Goal: Information Seeking & Learning: Check status

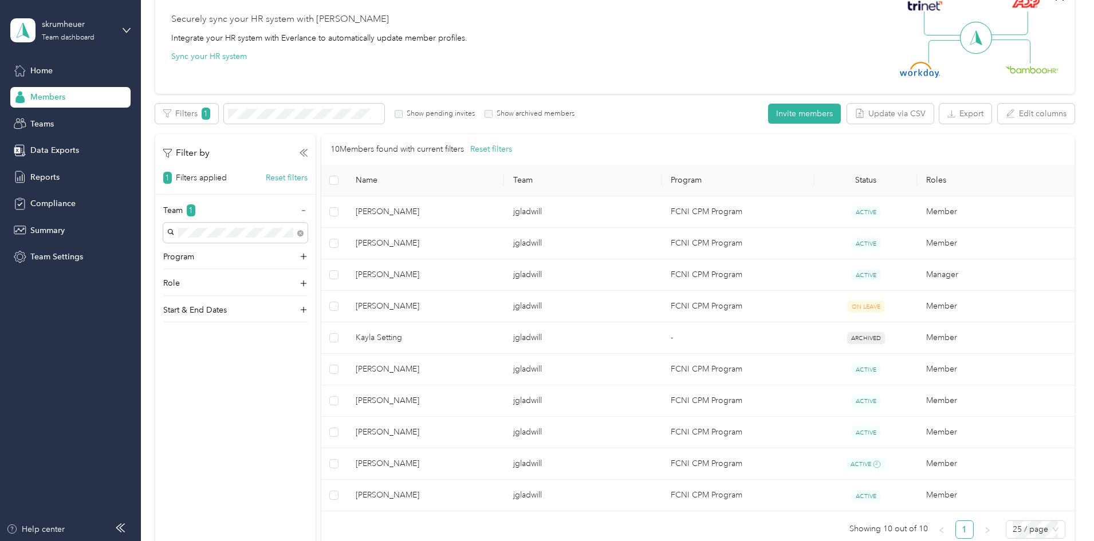
scroll to position [115, 0]
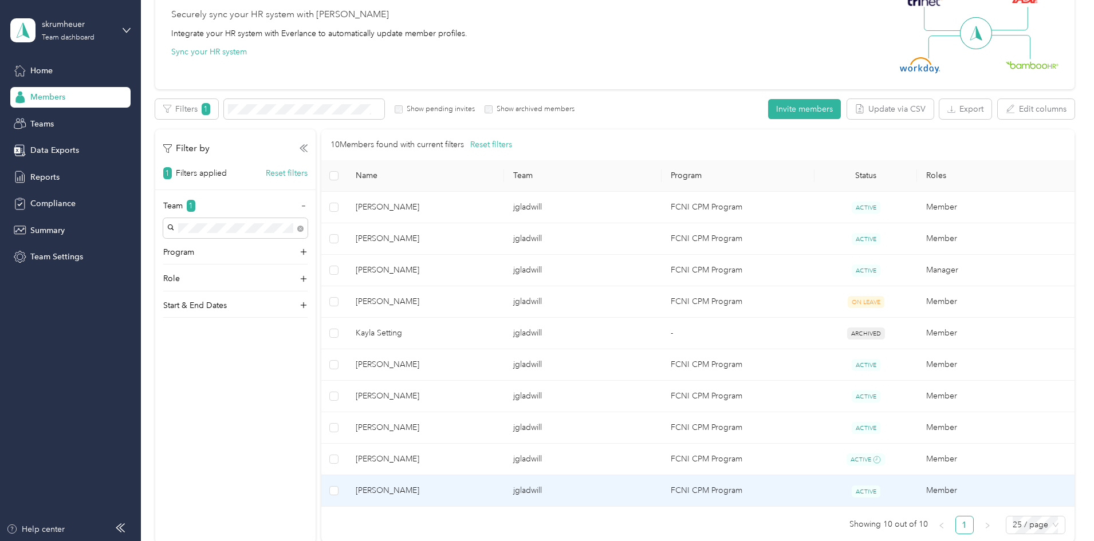
click at [851, 494] on span "ACTIVE" at bounding box center [865, 492] width 29 height 12
click at [616, 487] on td "jgladwill" at bounding box center [582, 490] width 157 height 31
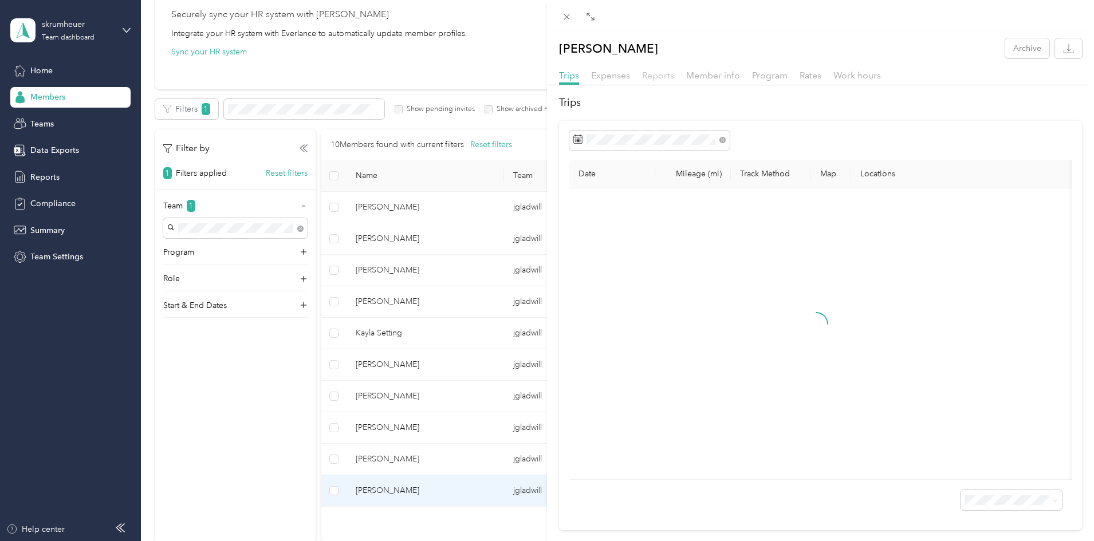
click at [661, 78] on span "Reports" at bounding box center [658, 75] width 32 height 11
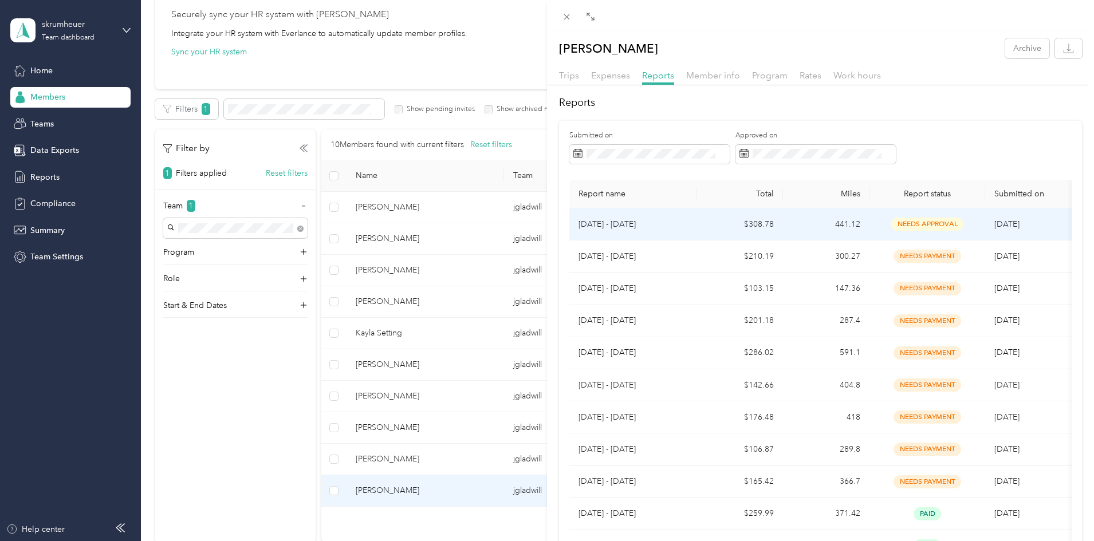
click at [658, 226] on p "[DATE] - [DATE]" at bounding box center [632, 224] width 109 height 13
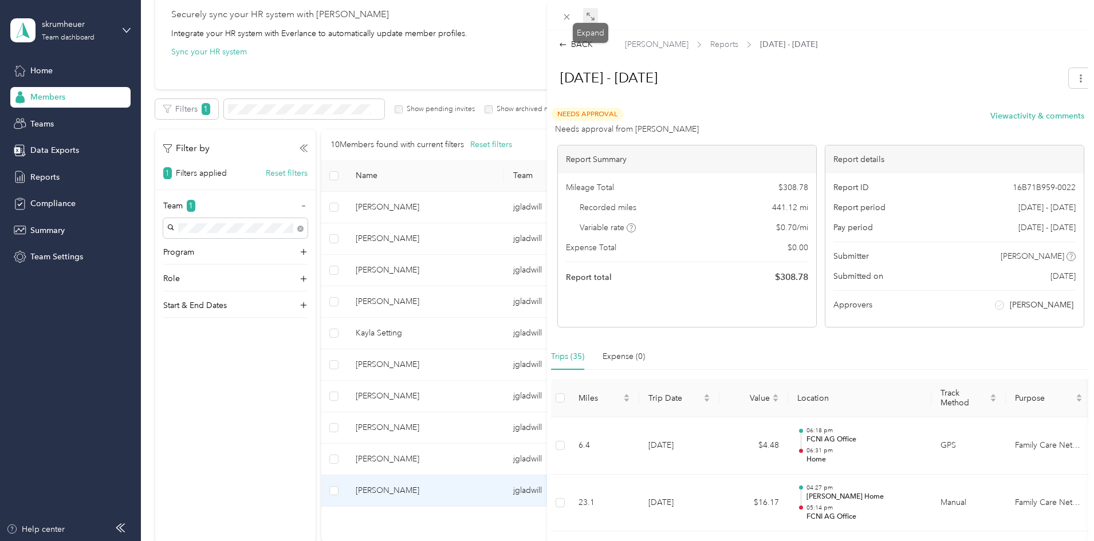
click at [591, 17] on icon at bounding box center [591, 18] width 3 height 3
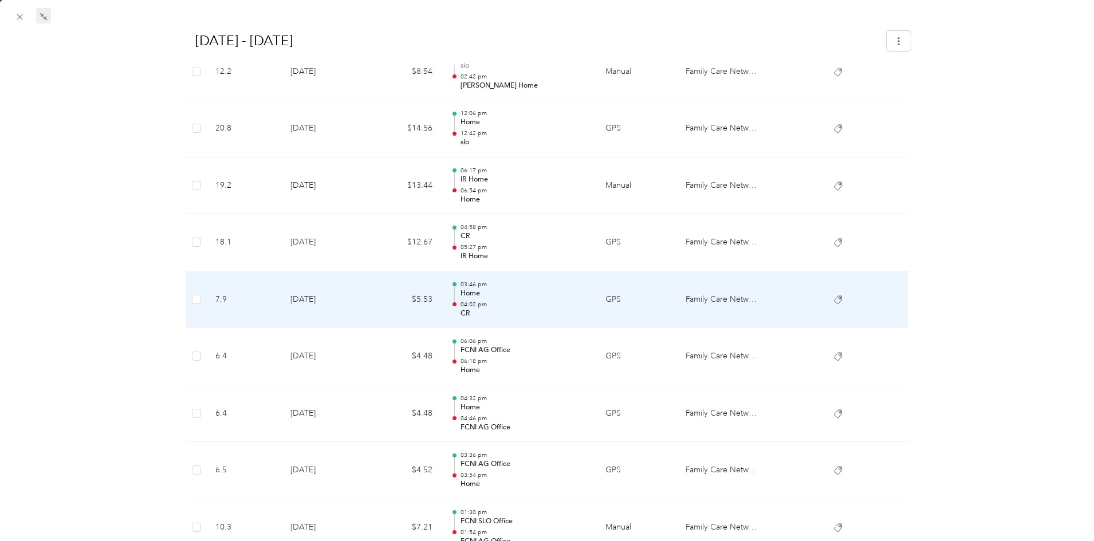
scroll to position [1718, 0]
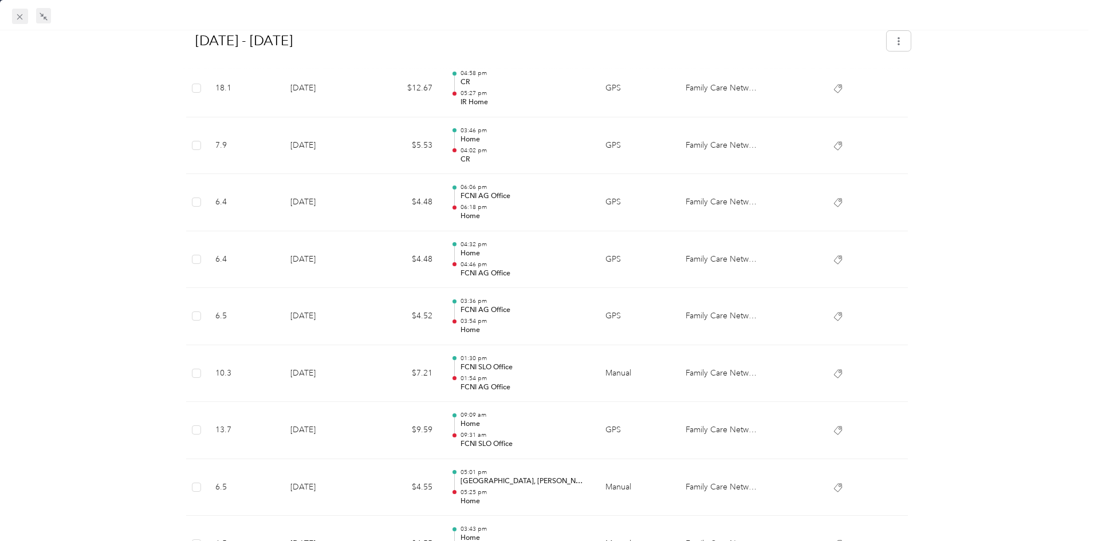
click at [25, 18] on icon at bounding box center [20, 17] width 10 height 10
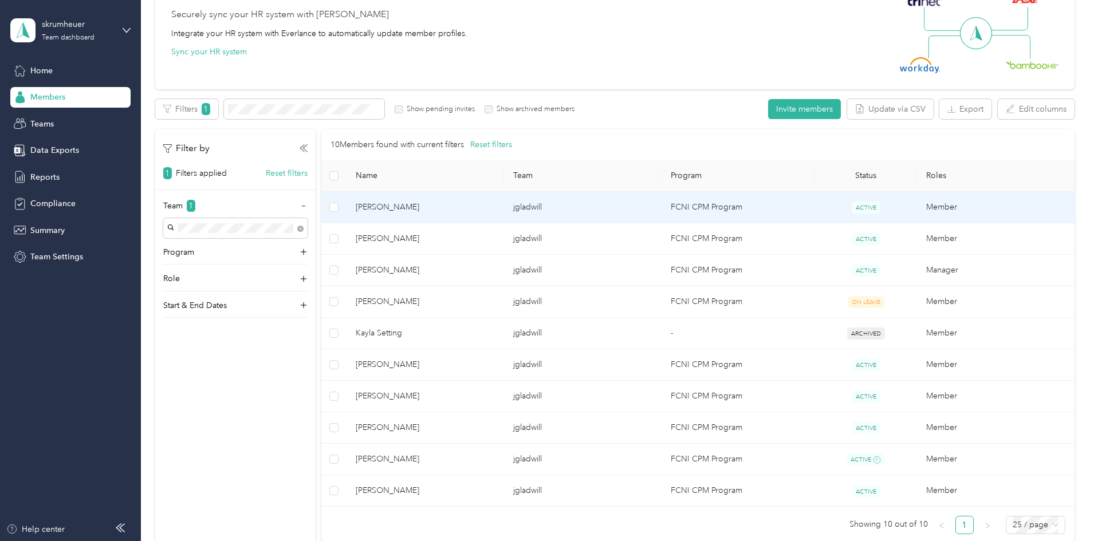
click at [495, 210] on span "[PERSON_NAME]" at bounding box center [425, 207] width 139 height 13
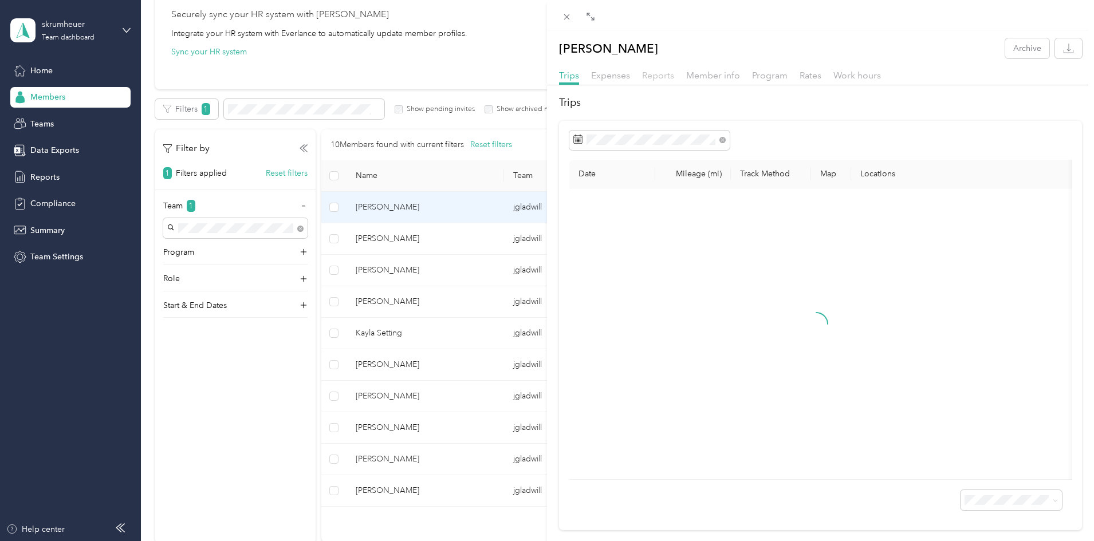
click at [658, 74] on span "Reports" at bounding box center [658, 75] width 32 height 11
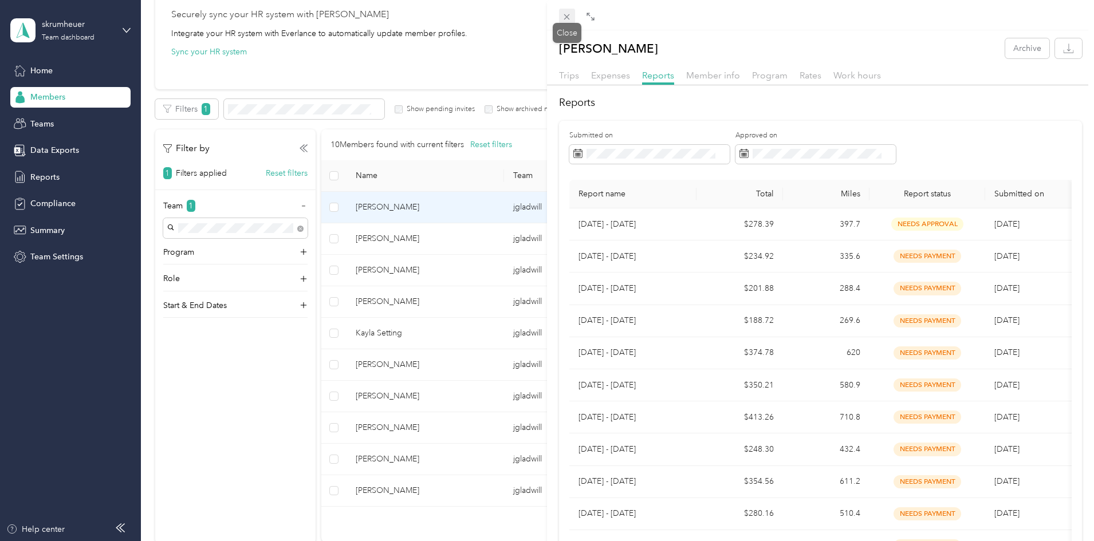
click at [570, 20] on icon at bounding box center [567, 17] width 10 height 10
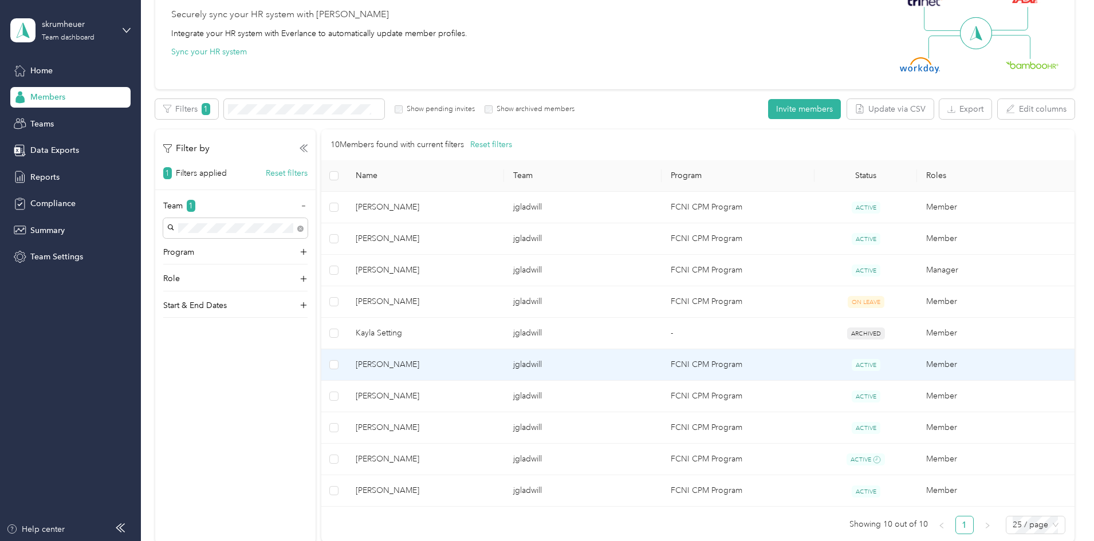
click at [471, 366] on span "[PERSON_NAME]" at bounding box center [425, 364] width 139 height 13
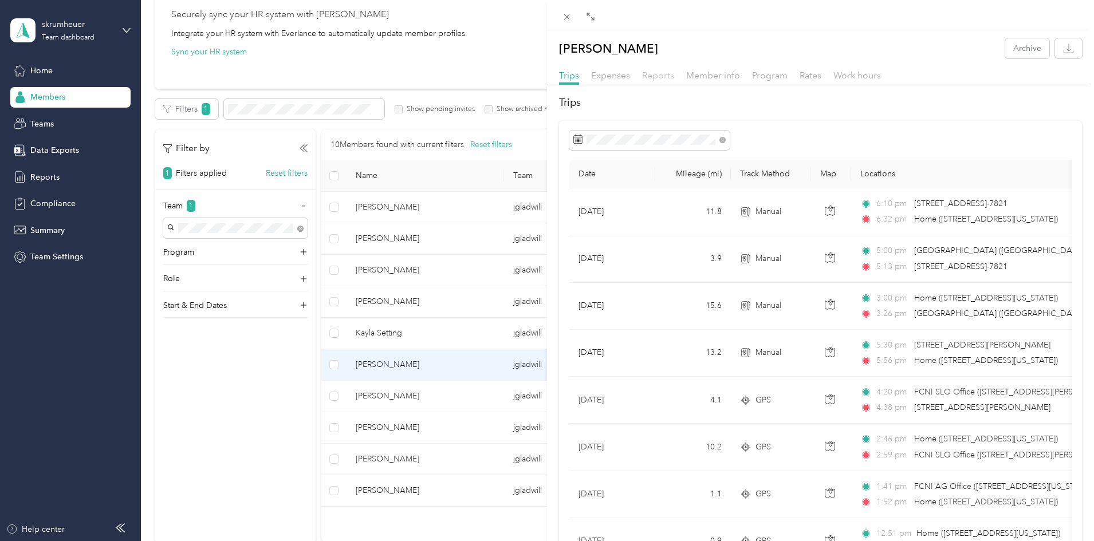
click at [650, 79] on span "Reports" at bounding box center [658, 75] width 32 height 11
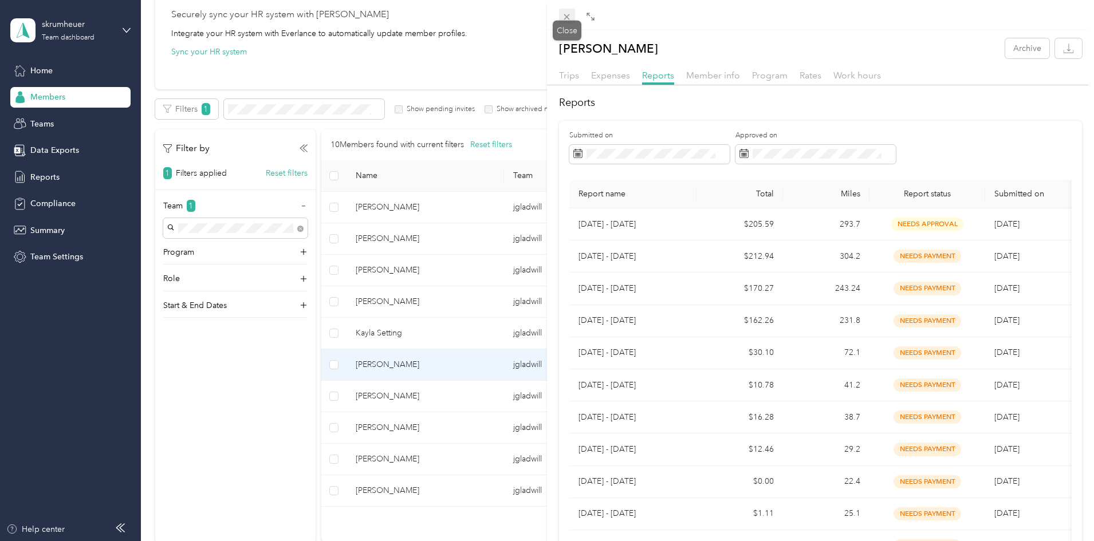
click at [566, 18] on icon at bounding box center [567, 17] width 6 height 6
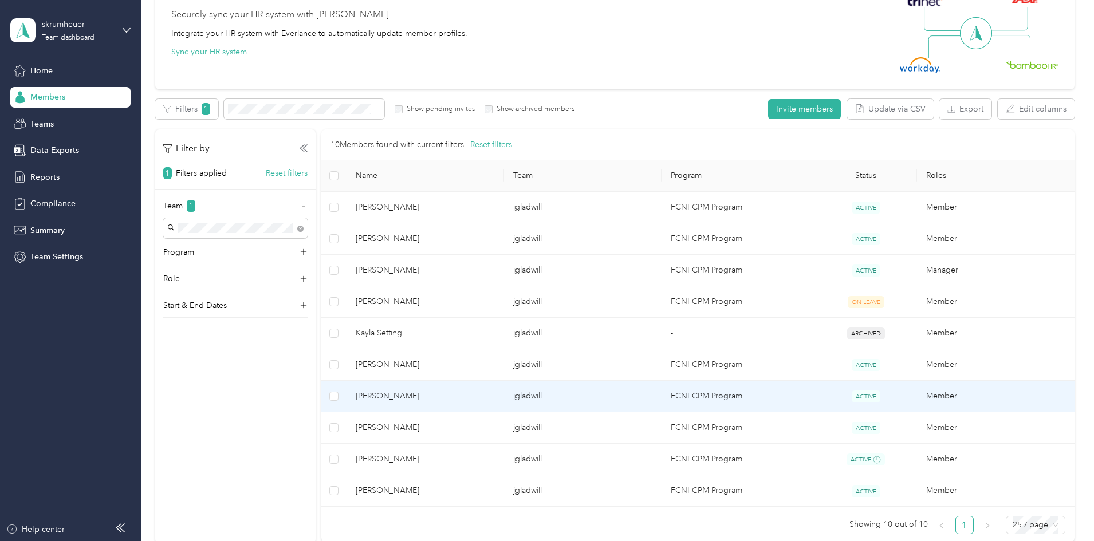
click at [462, 395] on span "[PERSON_NAME]" at bounding box center [425, 396] width 139 height 13
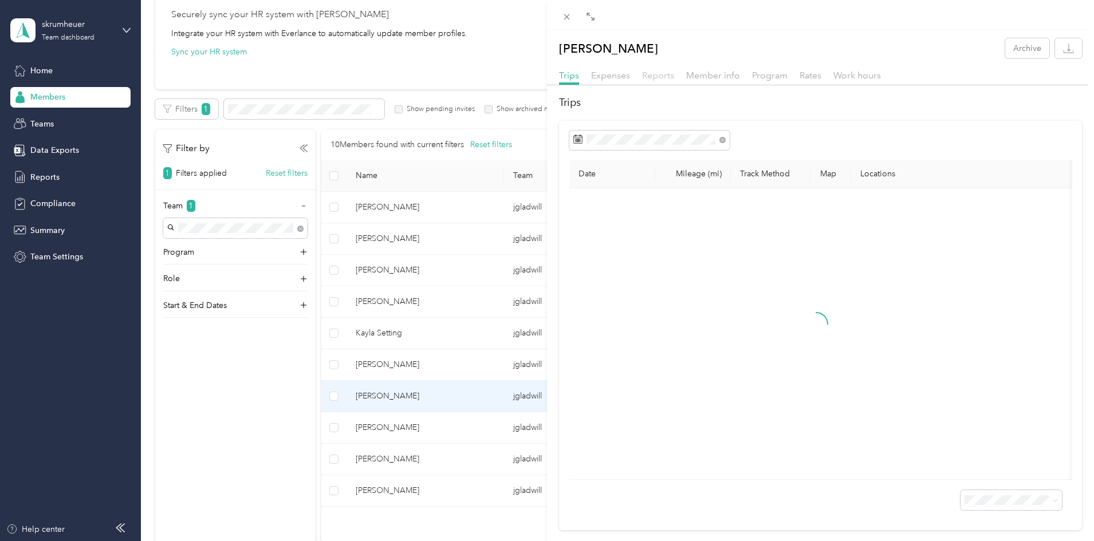
click at [663, 75] on span "Reports" at bounding box center [658, 75] width 32 height 11
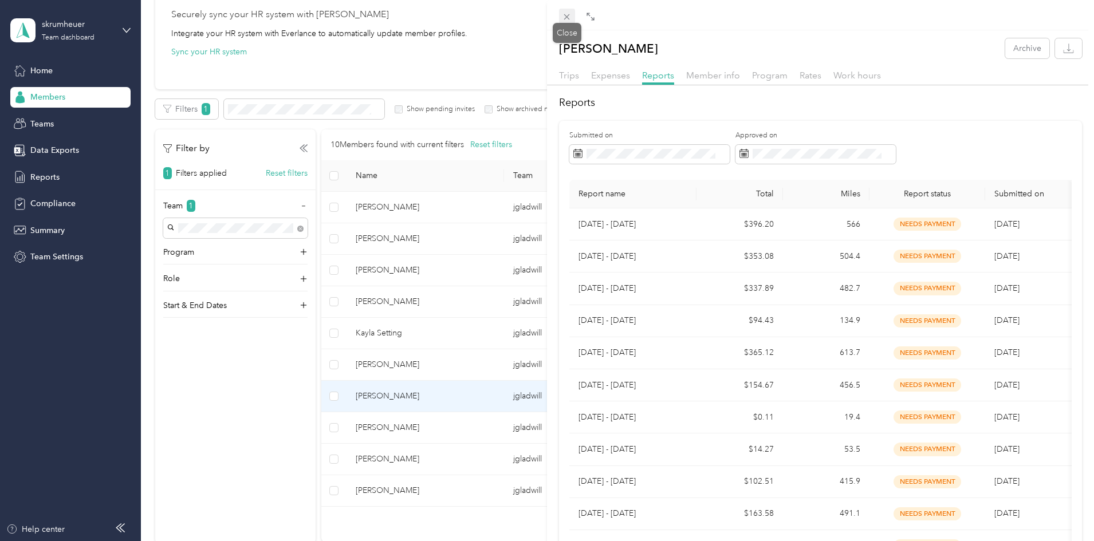
click at [562, 15] on icon at bounding box center [567, 17] width 10 height 10
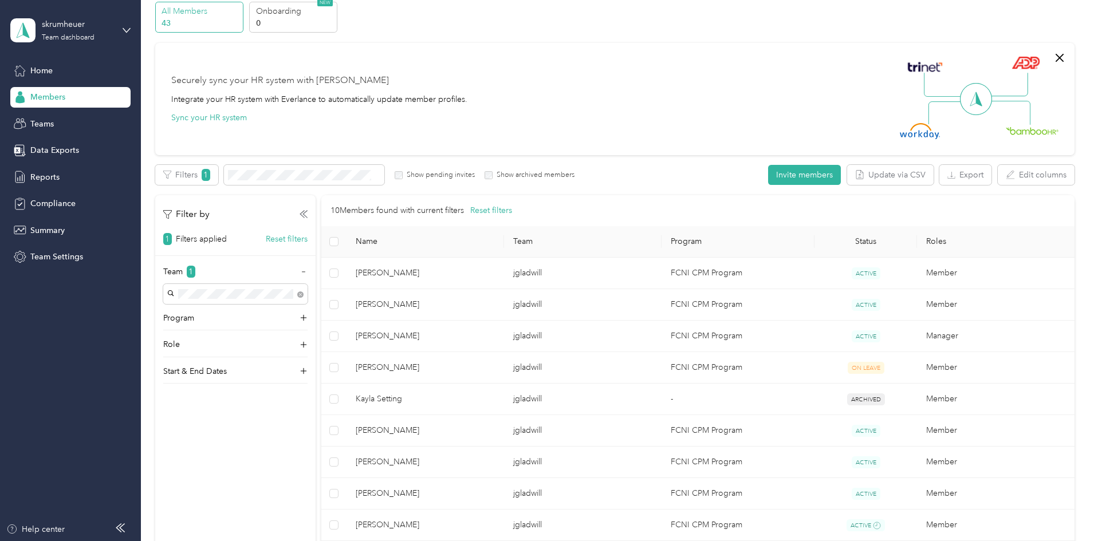
scroll to position [115, 0]
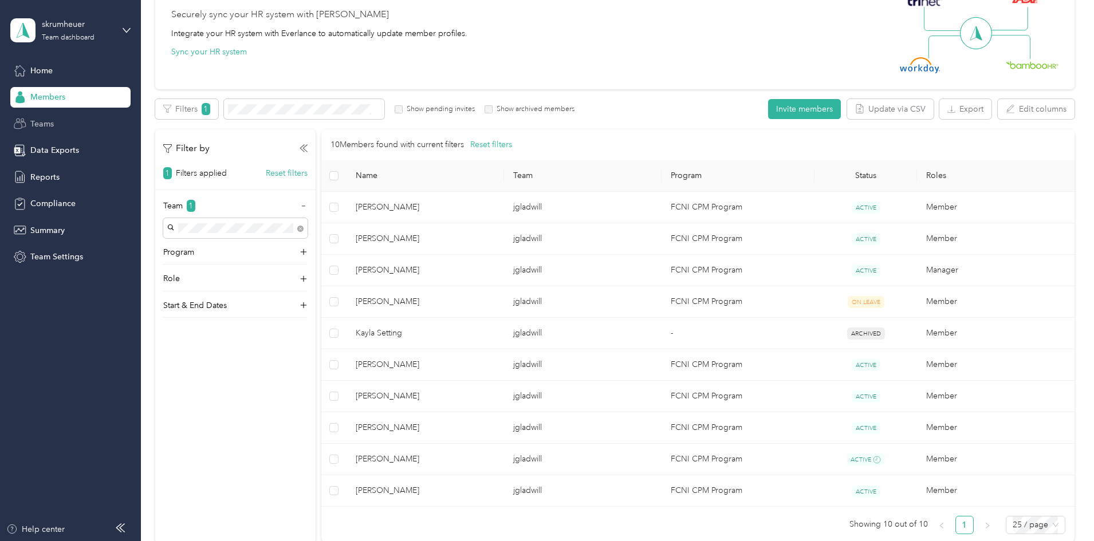
click at [43, 122] on span "Teams" at bounding box center [41, 124] width 23 height 12
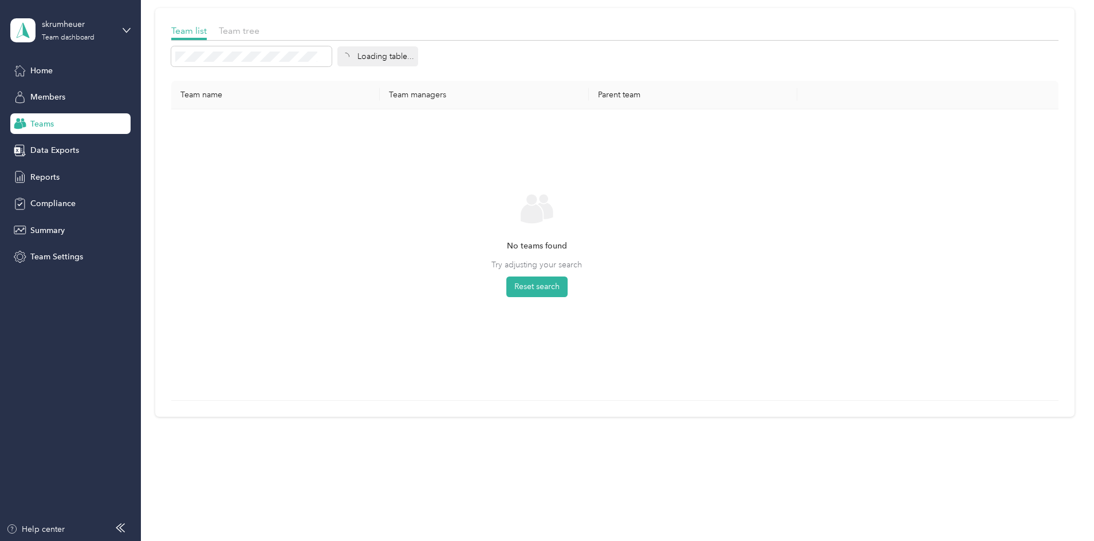
scroll to position [1, 0]
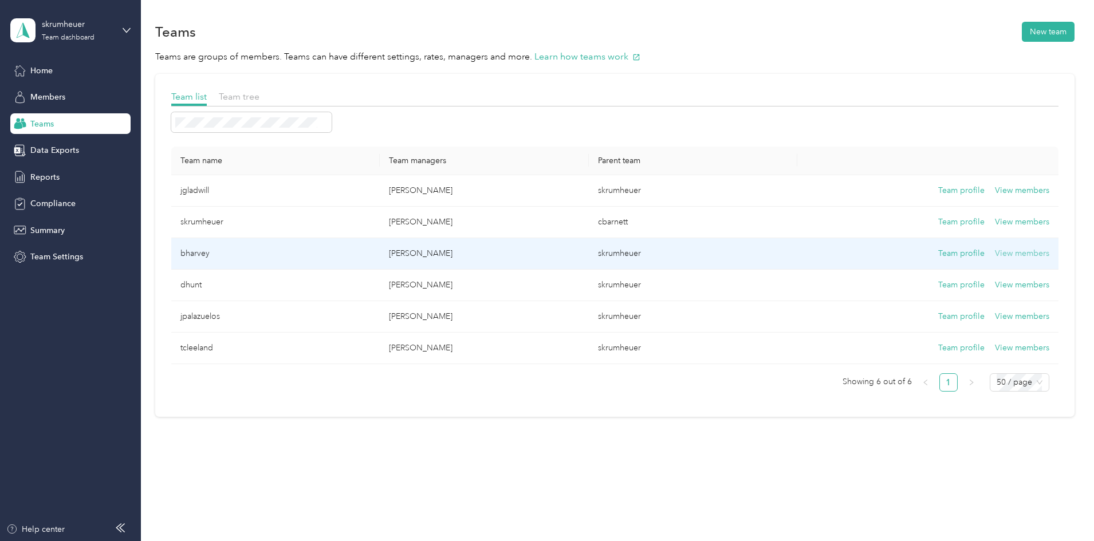
click at [995, 249] on button "View members" at bounding box center [1022, 253] width 54 height 13
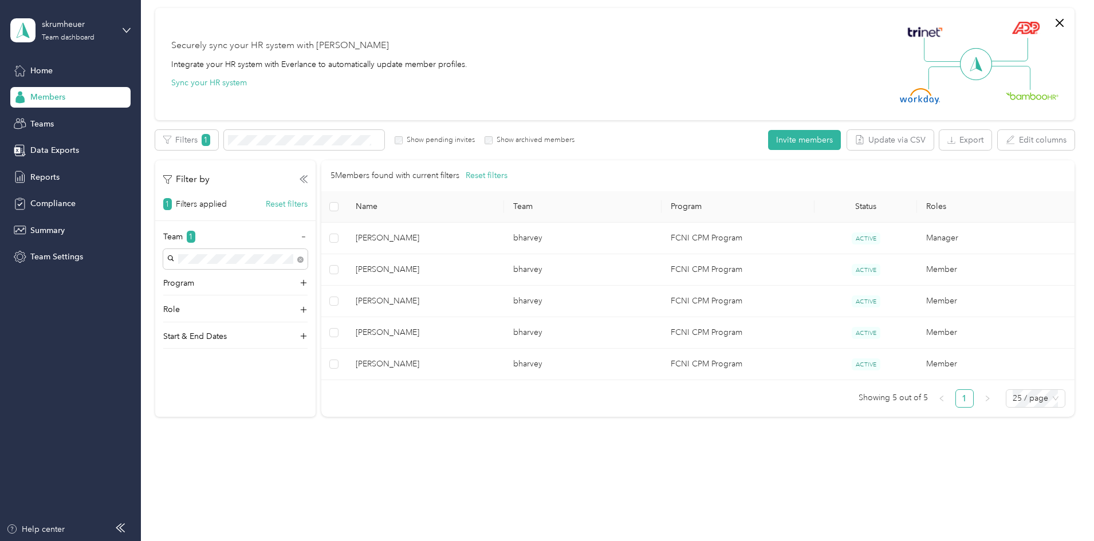
scroll to position [88, 0]
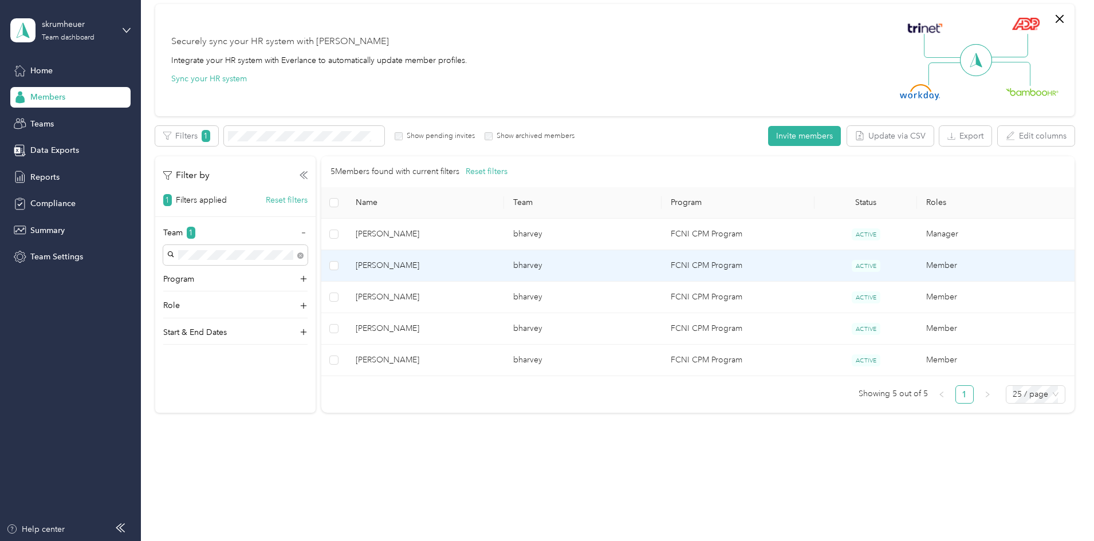
click at [449, 266] on span "[PERSON_NAME]" at bounding box center [425, 265] width 139 height 13
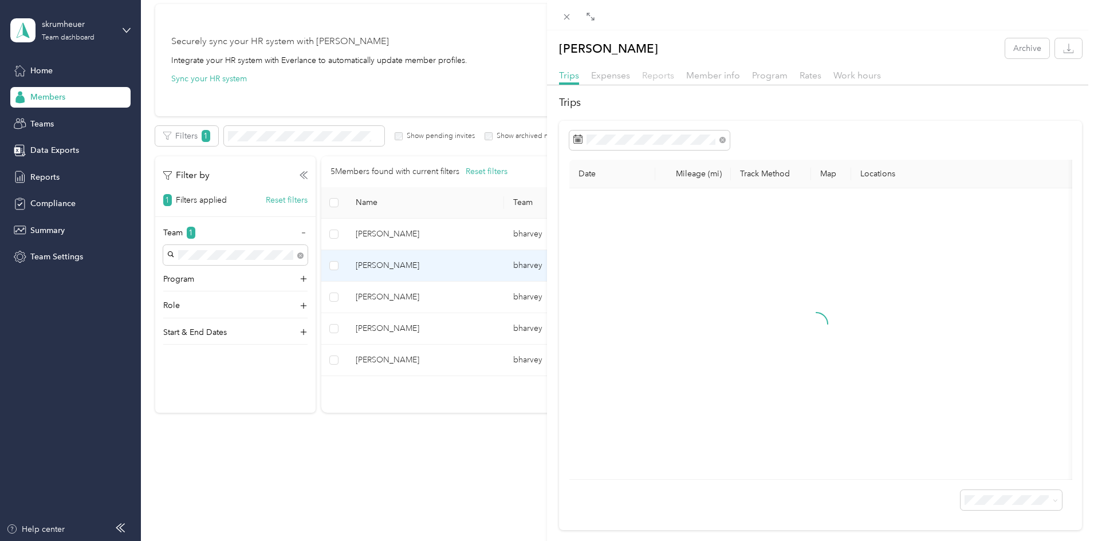
click at [648, 77] on span "Reports" at bounding box center [658, 75] width 32 height 11
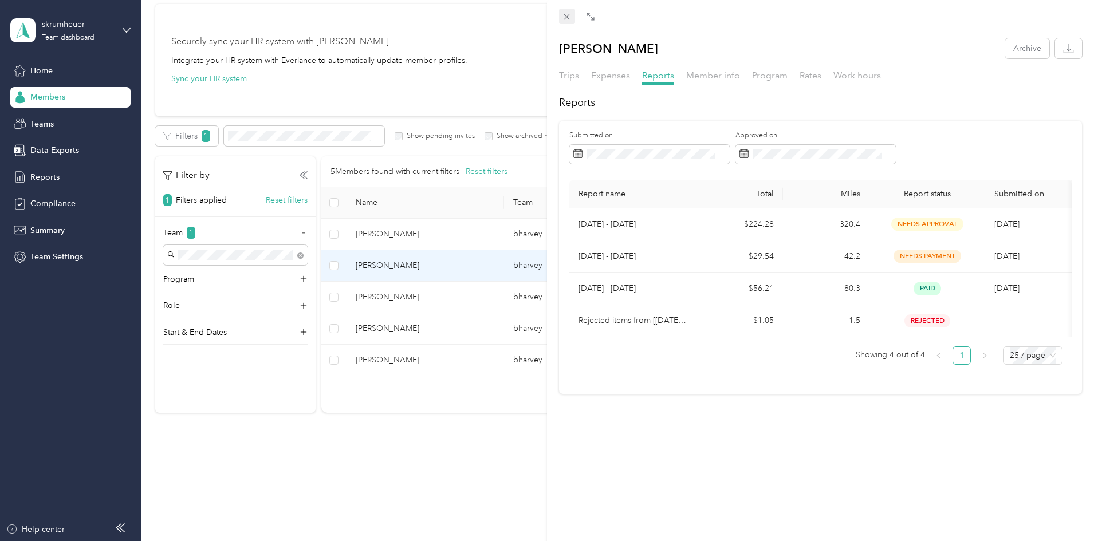
click at [564, 15] on icon at bounding box center [567, 17] width 10 height 10
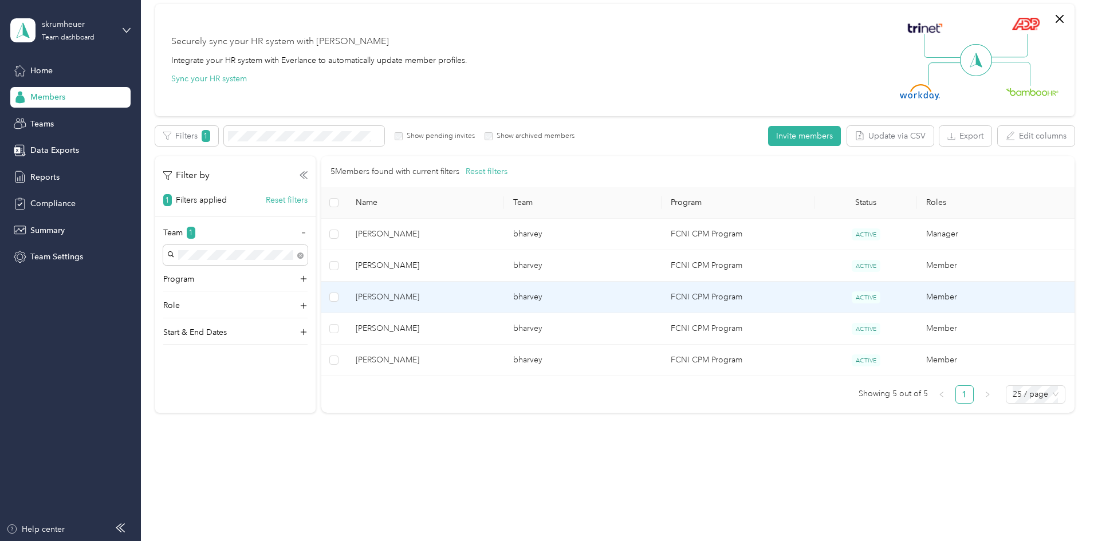
click at [472, 297] on span "[PERSON_NAME]" at bounding box center [425, 297] width 139 height 13
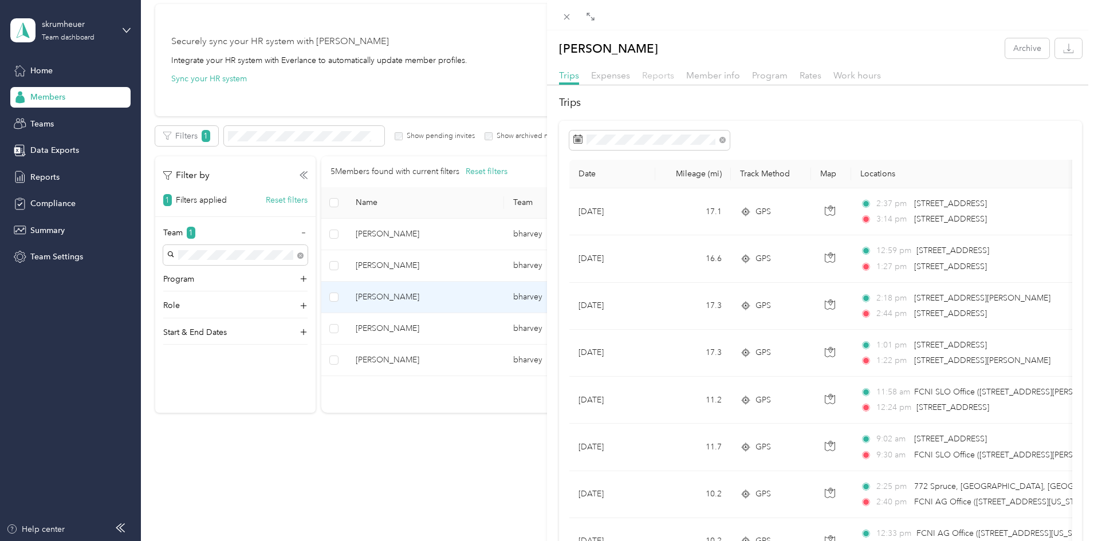
click at [651, 77] on span "Reports" at bounding box center [658, 75] width 32 height 11
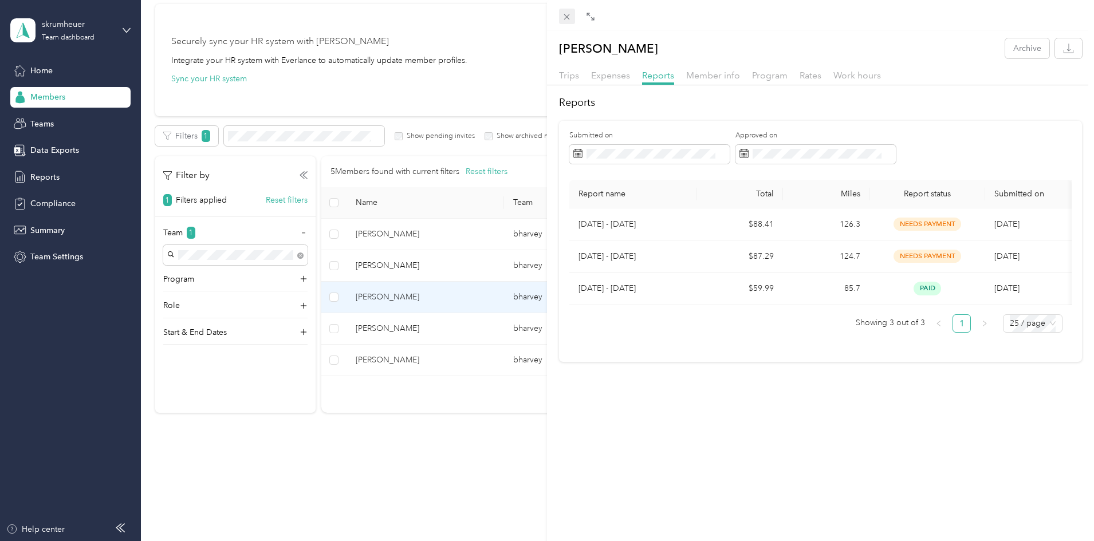
click at [563, 18] on icon at bounding box center [567, 17] width 10 height 10
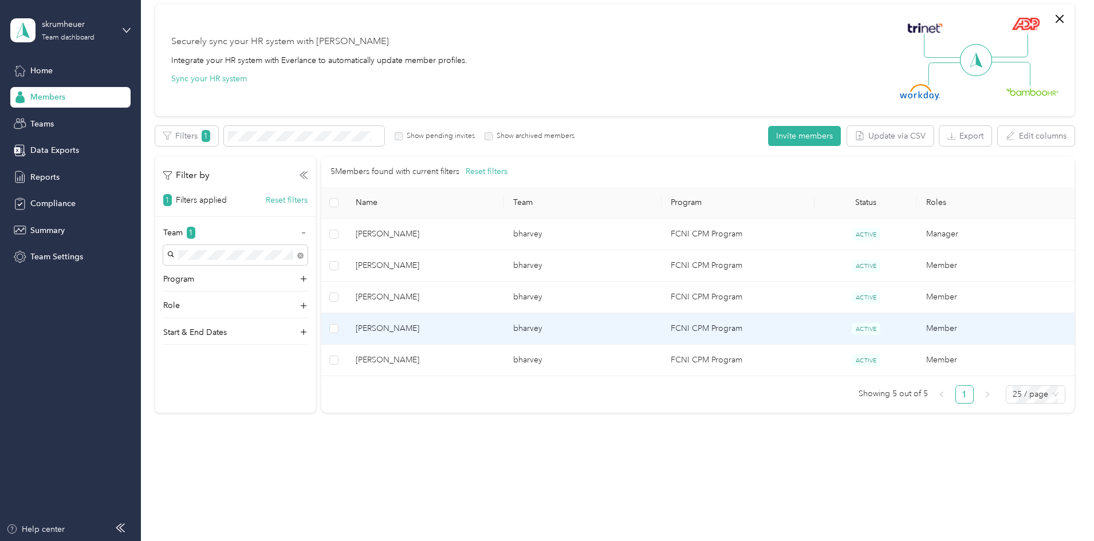
click at [473, 333] on span "[PERSON_NAME]" at bounding box center [425, 328] width 139 height 13
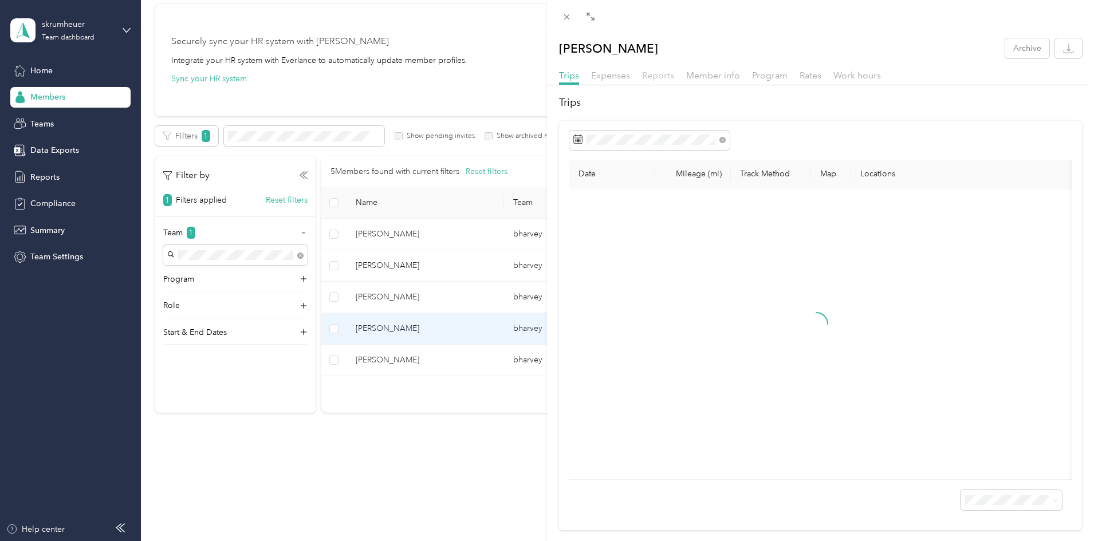
click at [655, 80] on span "Reports" at bounding box center [658, 75] width 32 height 11
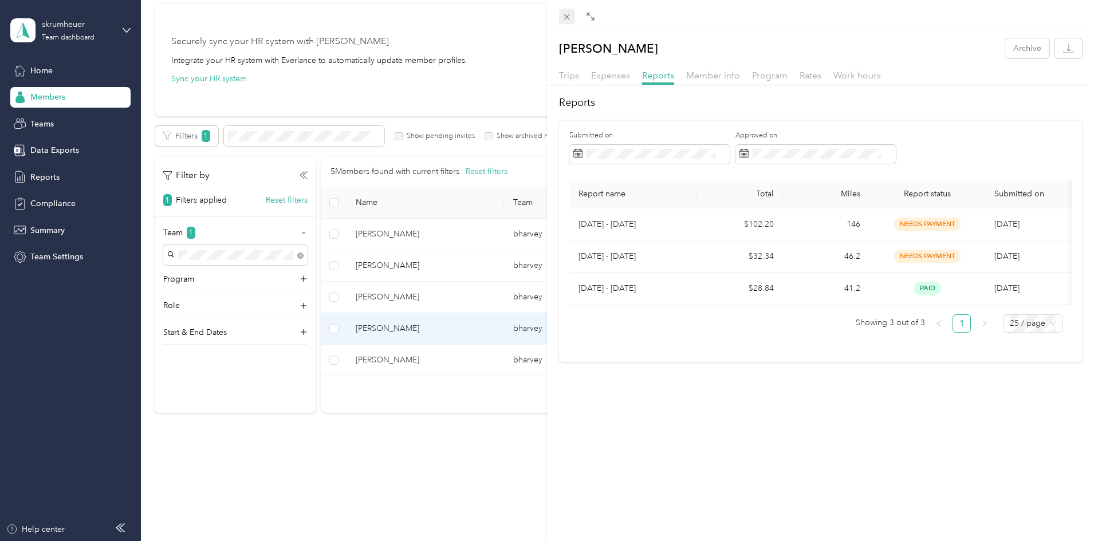
click at [566, 17] on icon at bounding box center [567, 17] width 6 height 6
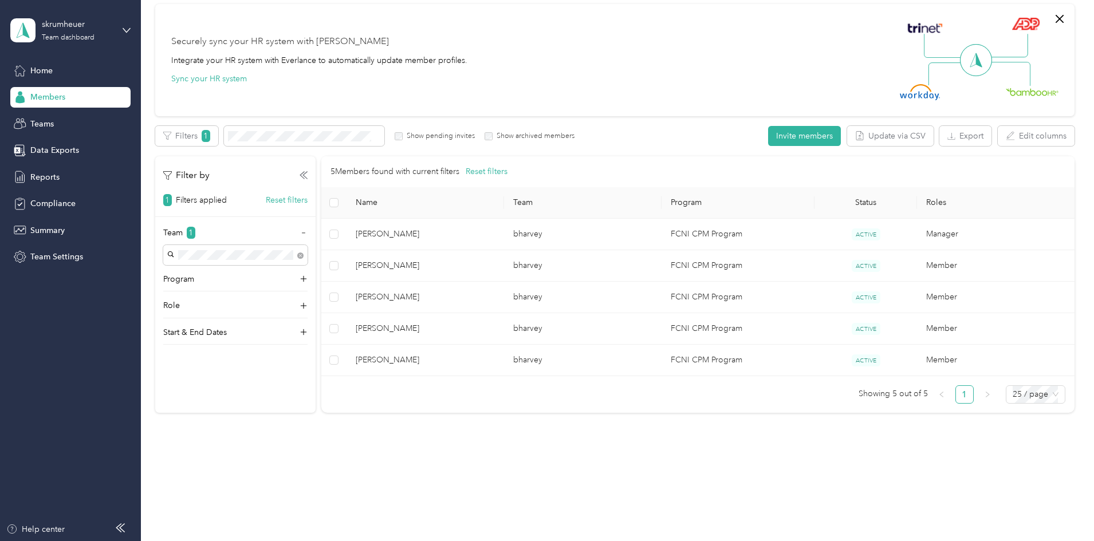
click at [444, 370] on td "[PERSON_NAME]" at bounding box center [424, 360] width 157 height 31
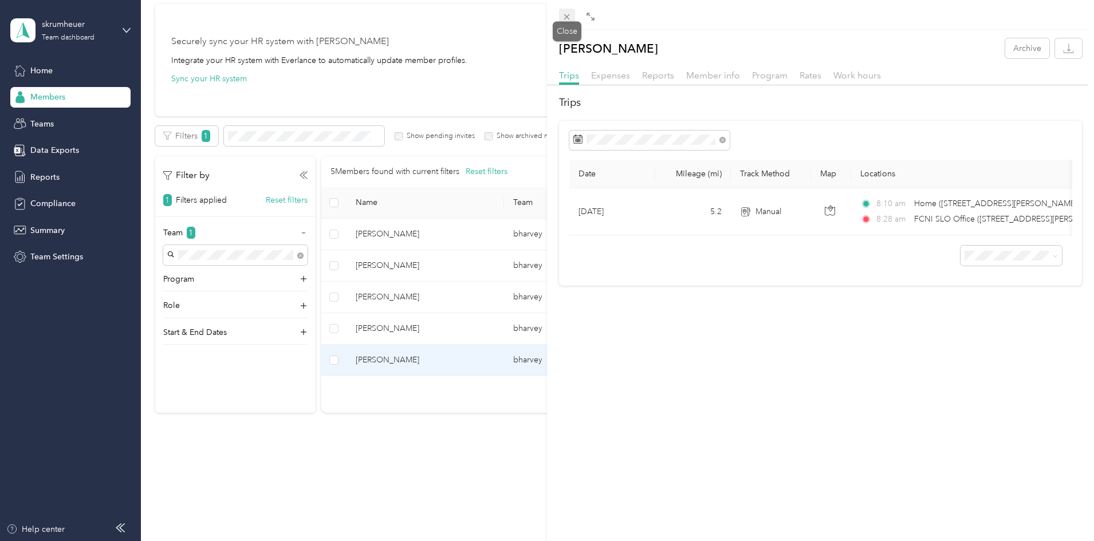
click at [568, 19] on icon at bounding box center [567, 17] width 10 height 10
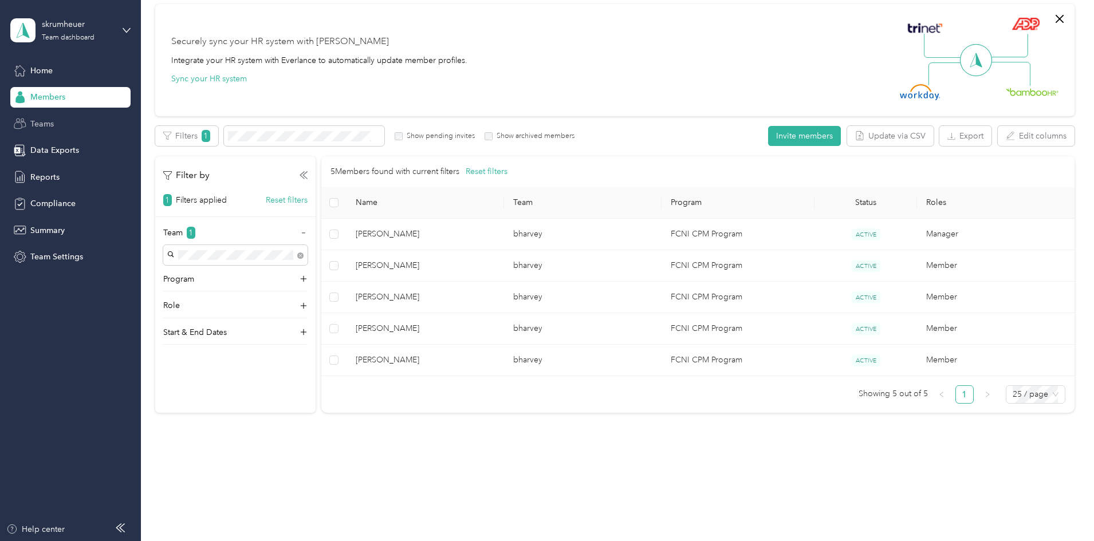
click at [48, 128] on span "Teams" at bounding box center [41, 124] width 23 height 12
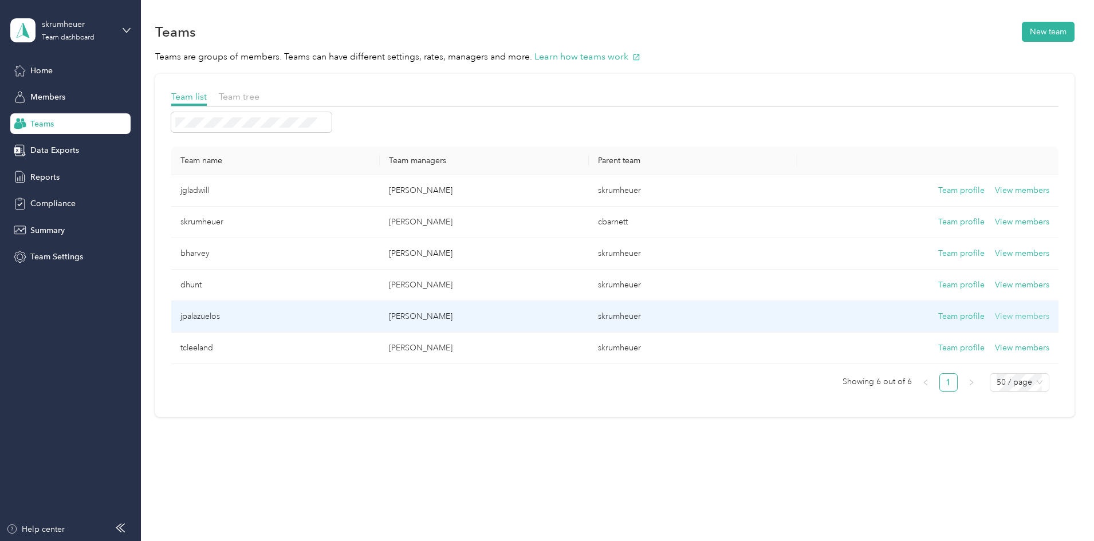
click at [995, 318] on button "View members" at bounding box center [1022, 316] width 54 height 13
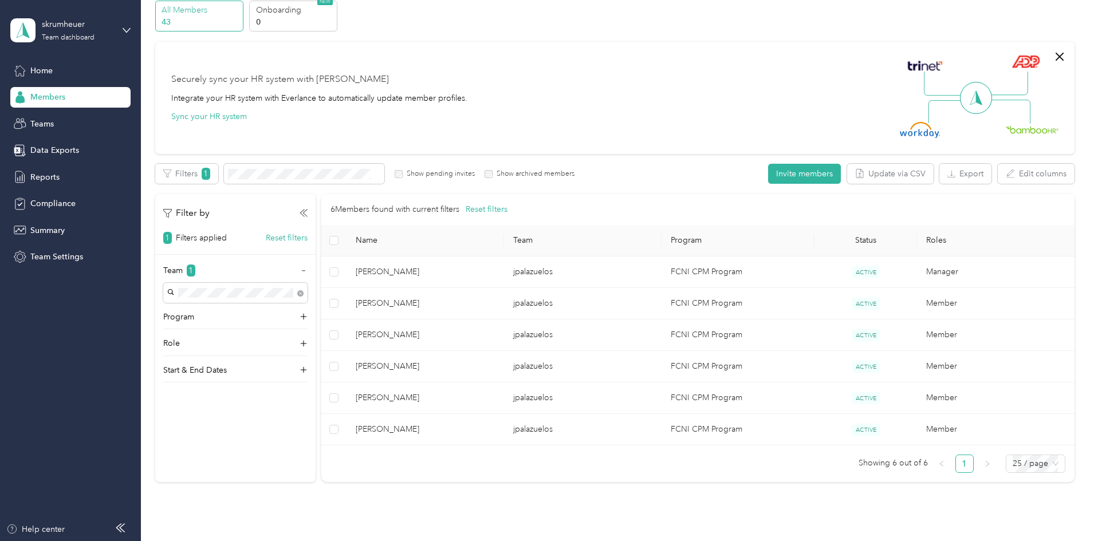
scroll to position [119, 0]
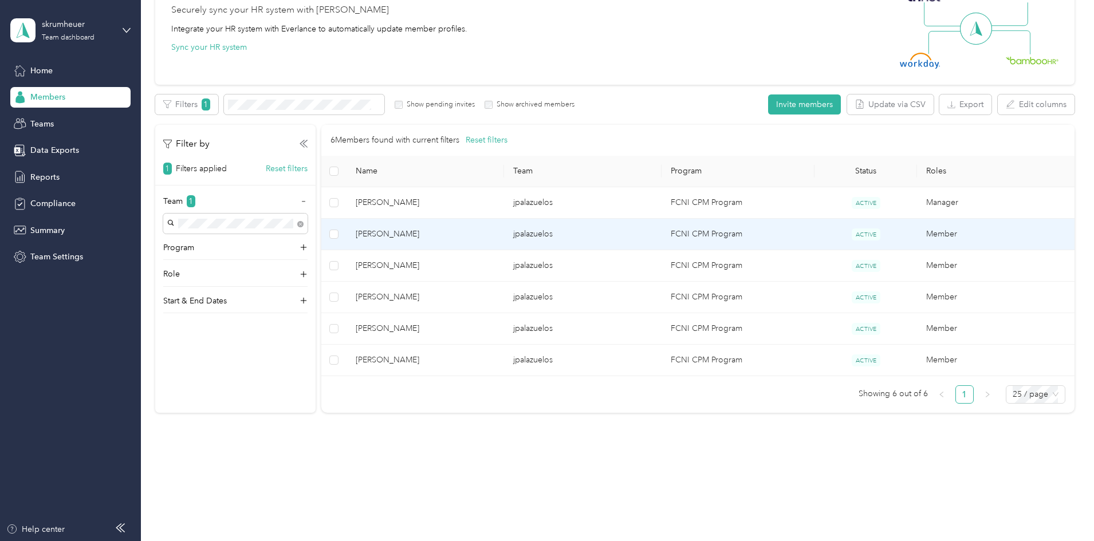
click at [495, 231] on span "[PERSON_NAME]" at bounding box center [425, 234] width 139 height 13
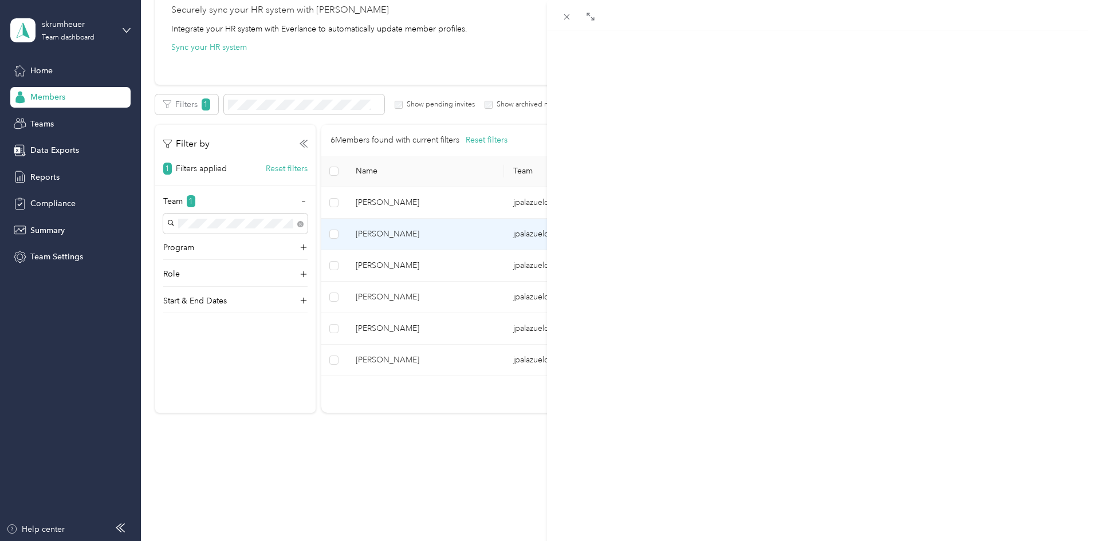
click at [659, 77] on span "Reports" at bounding box center [658, 75] width 32 height 11
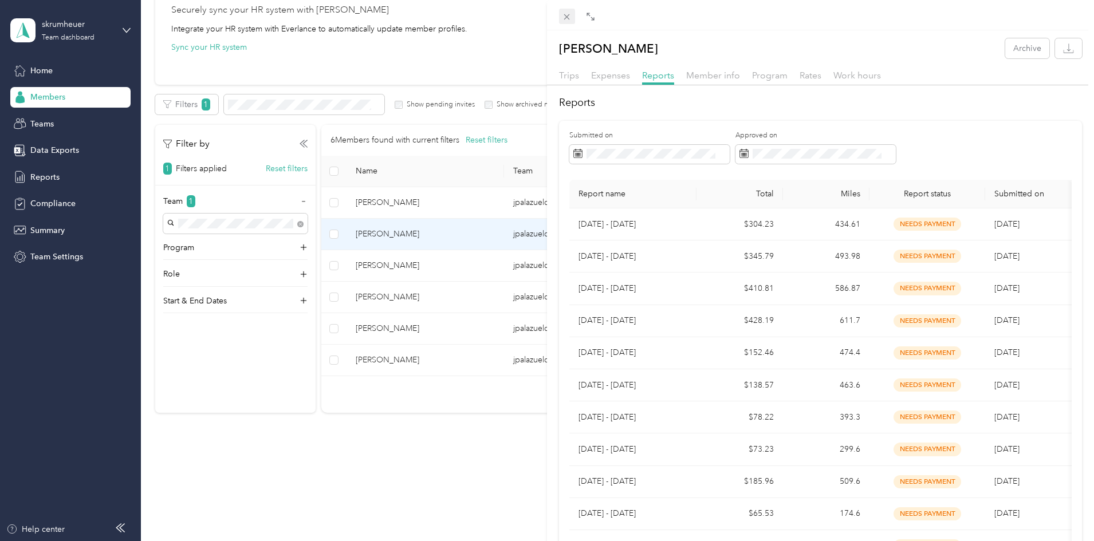
click at [563, 20] on icon at bounding box center [567, 17] width 10 height 10
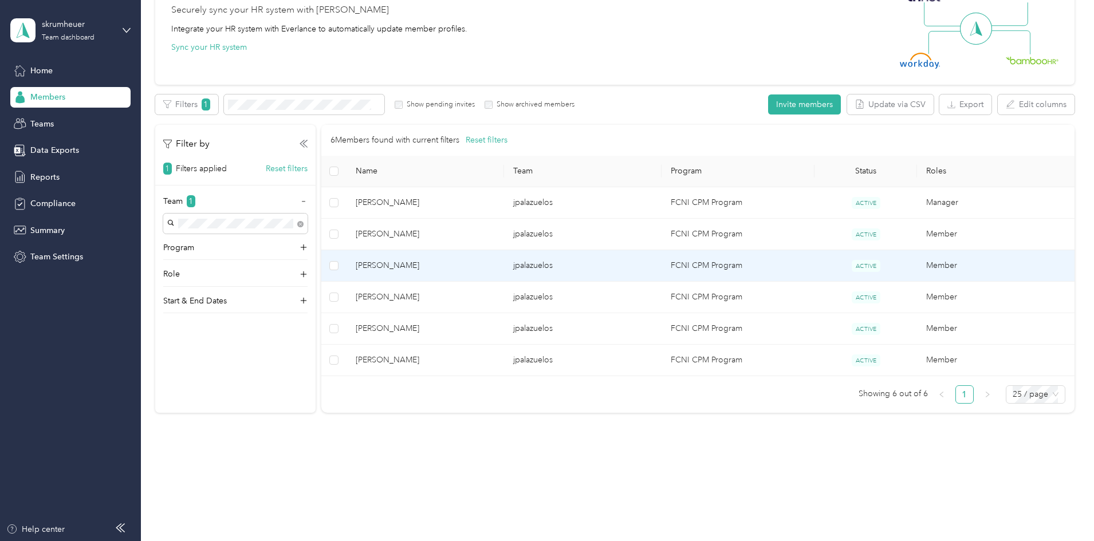
click at [494, 261] on span "[PERSON_NAME]" at bounding box center [425, 265] width 139 height 13
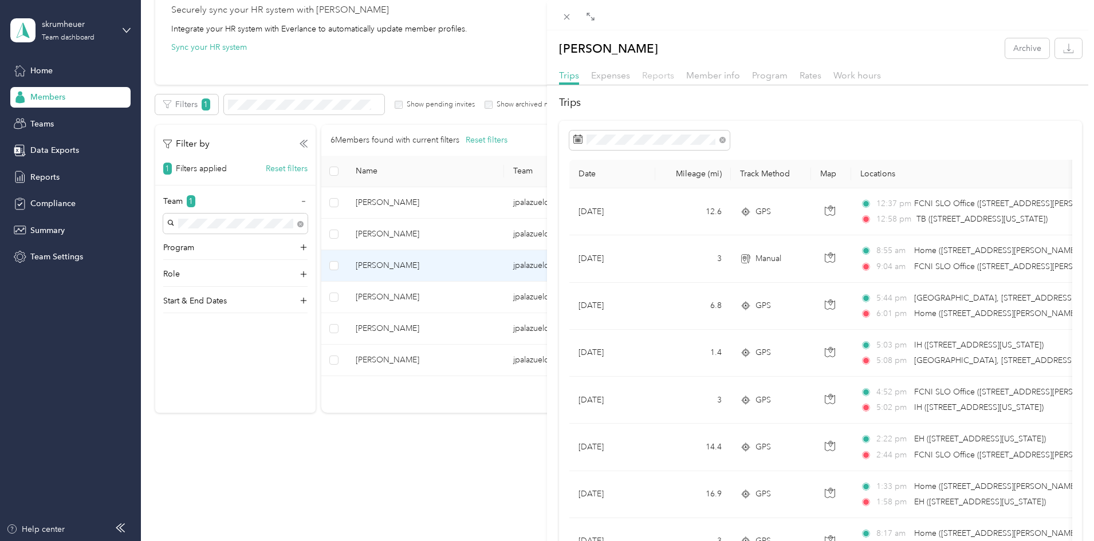
click at [652, 74] on span "Reports" at bounding box center [658, 75] width 32 height 11
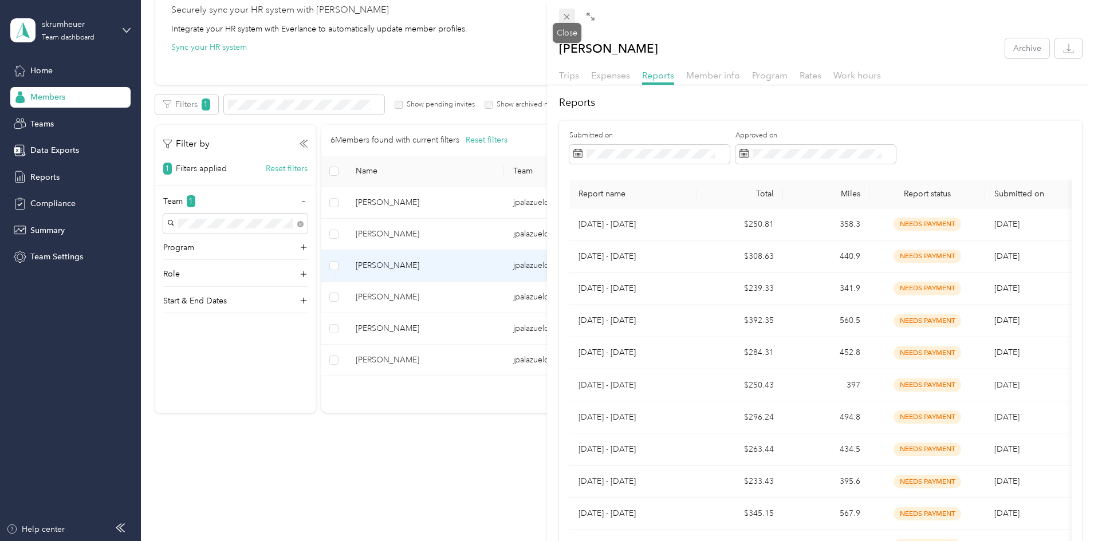
click at [566, 13] on icon at bounding box center [567, 17] width 10 height 10
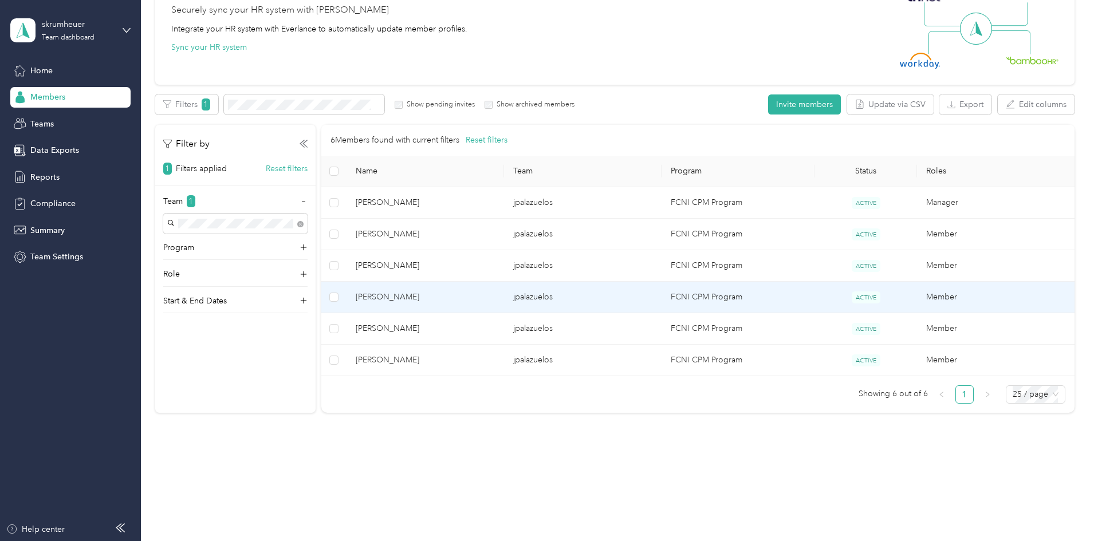
click at [495, 297] on span "[PERSON_NAME]" at bounding box center [425, 297] width 139 height 13
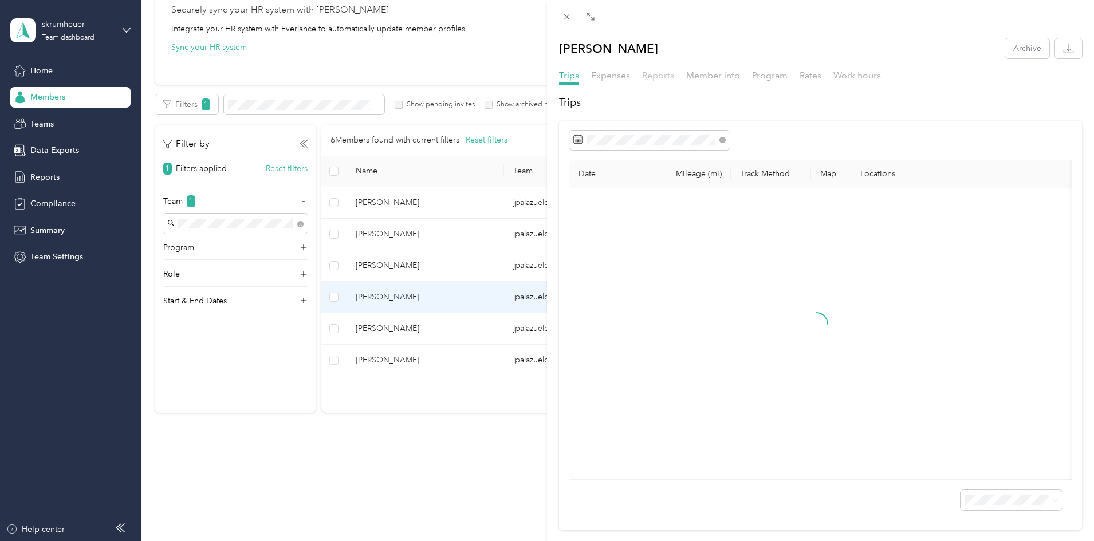
click at [650, 78] on span "Reports" at bounding box center [658, 75] width 32 height 11
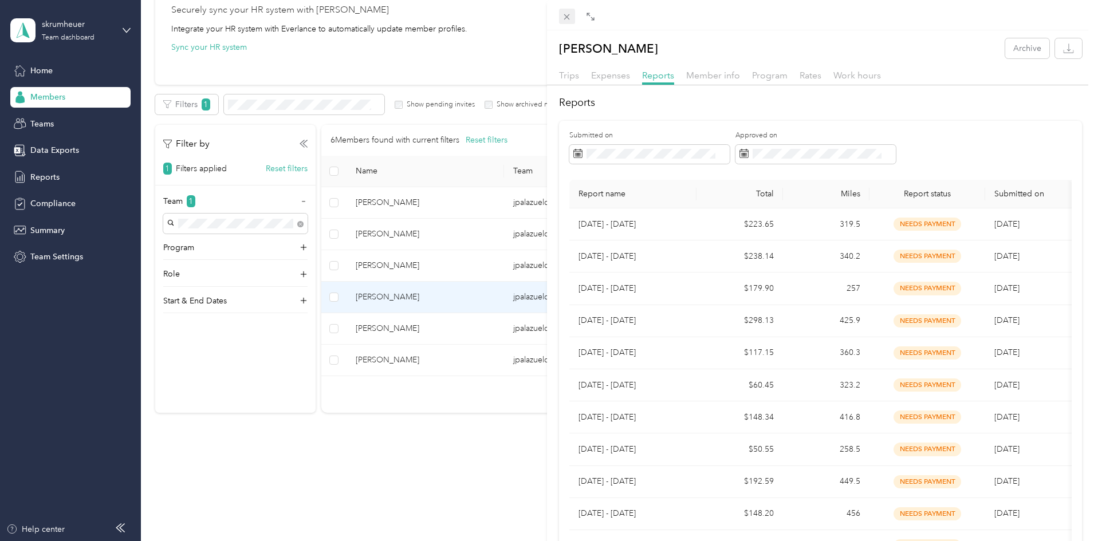
click at [567, 17] on icon at bounding box center [567, 17] width 6 height 6
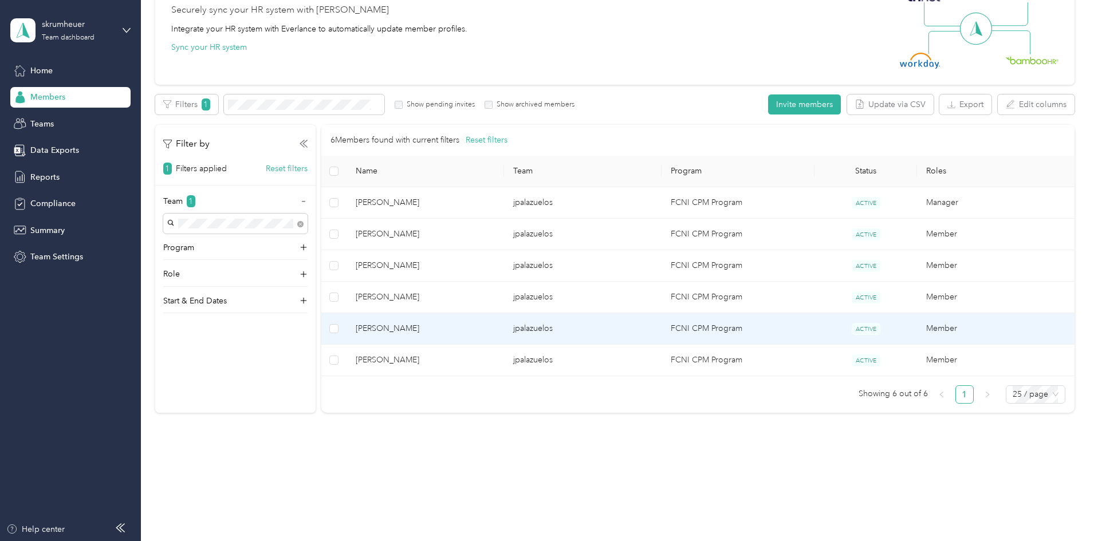
click at [487, 332] on span "[PERSON_NAME]" at bounding box center [425, 328] width 139 height 13
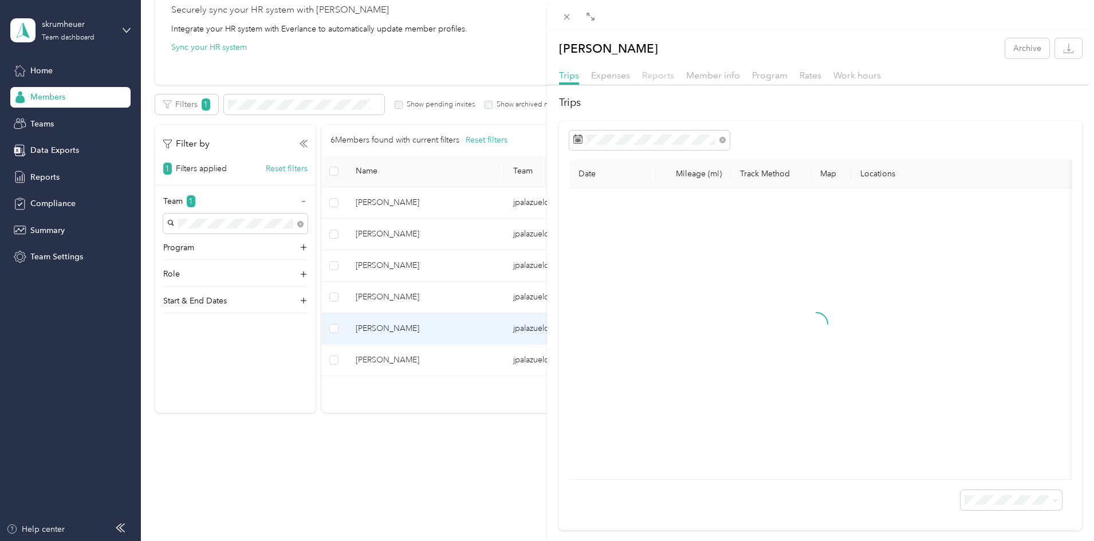
click at [650, 74] on span "Reports" at bounding box center [658, 75] width 32 height 11
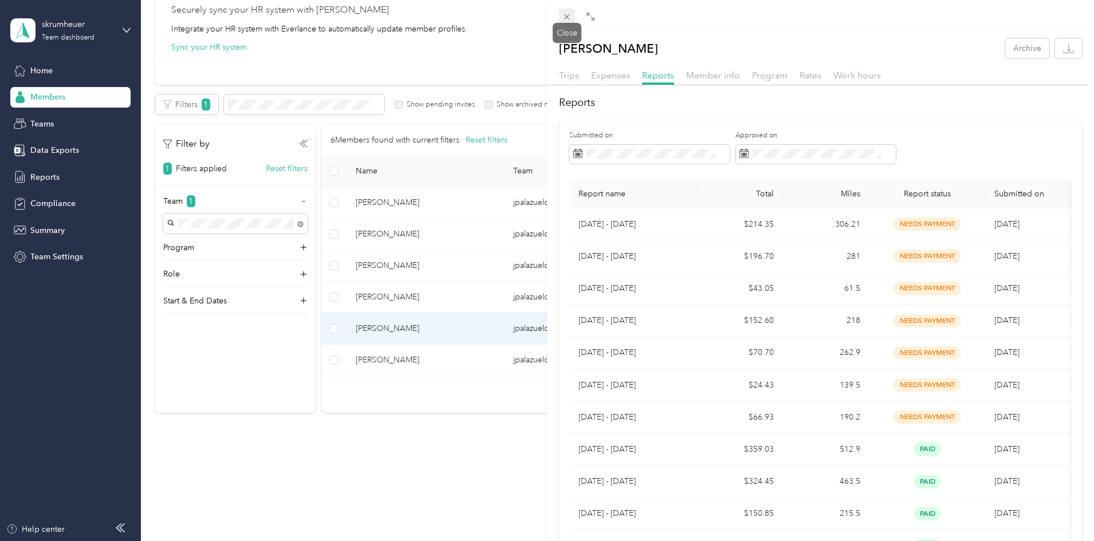
click at [563, 19] on icon at bounding box center [567, 17] width 10 height 10
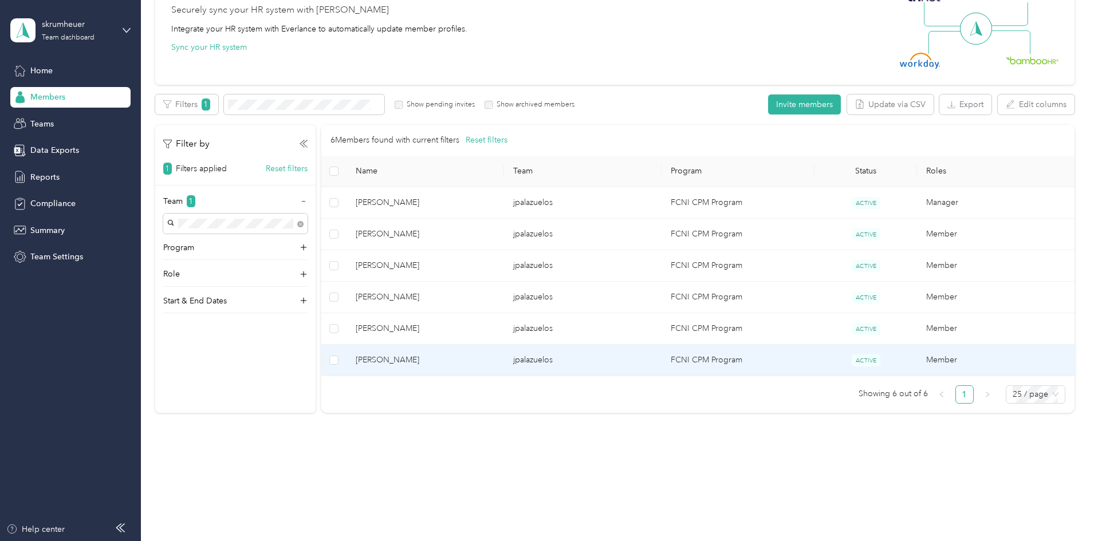
click at [488, 356] on span "[PERSON_NAME]" at bounding box center [425, 360] width 139 height 13
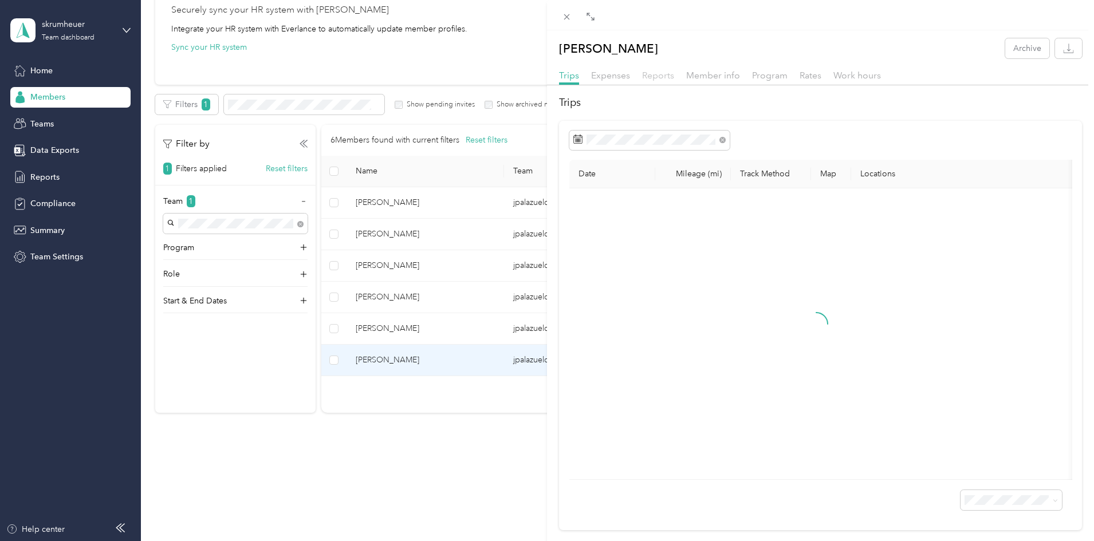
click at [648, 74] on span "Reports" at bounding box center [658, 75] width 32 height 11
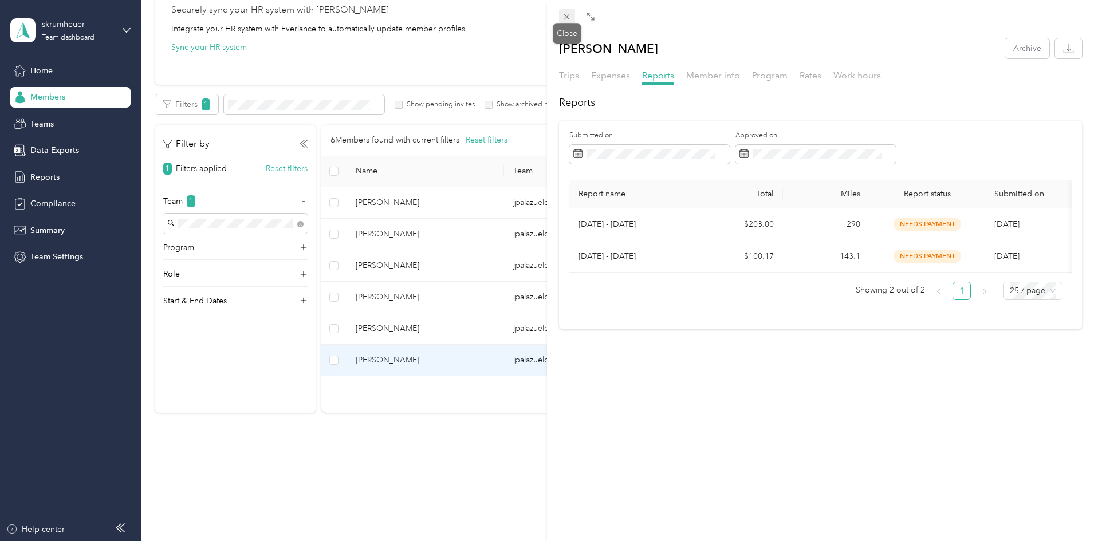
click at [565, 19] on icon at bounding box center [567, 17] width 6 height 6
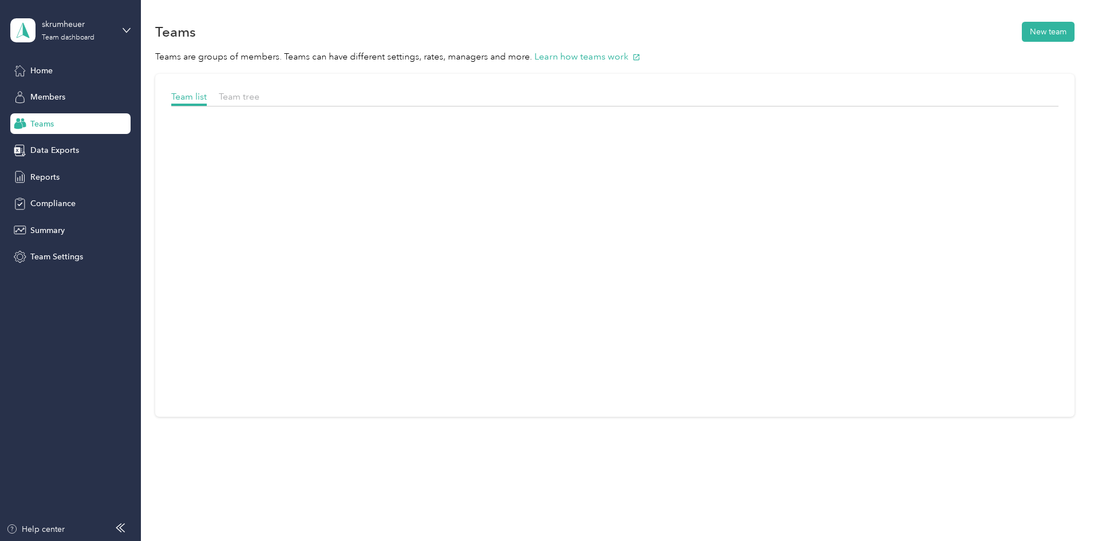
scroll to position [1, 0]
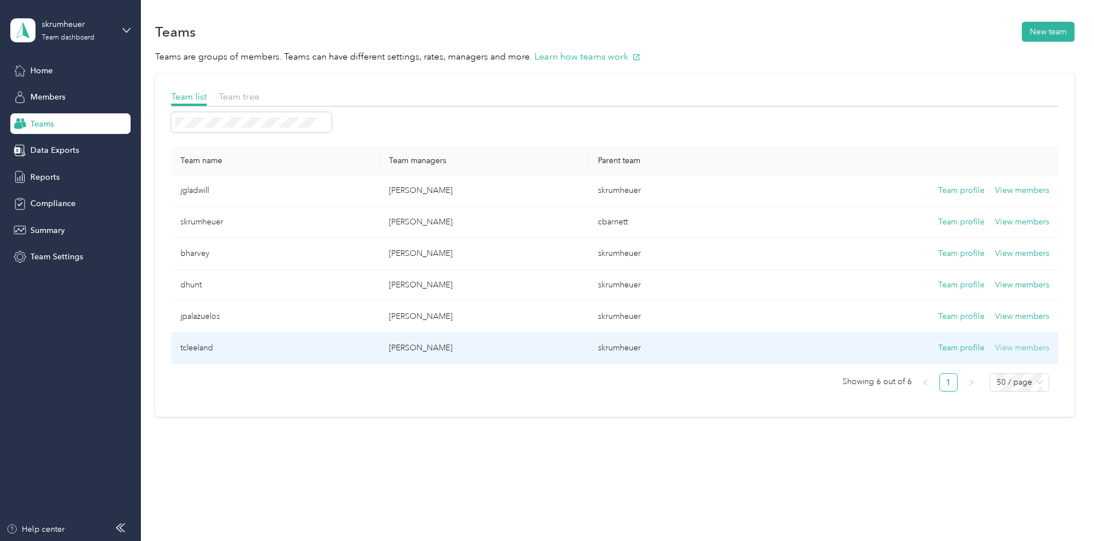
click at [995, 348] on button "View members" at bounding box center [1022, 348] width 54 height 13
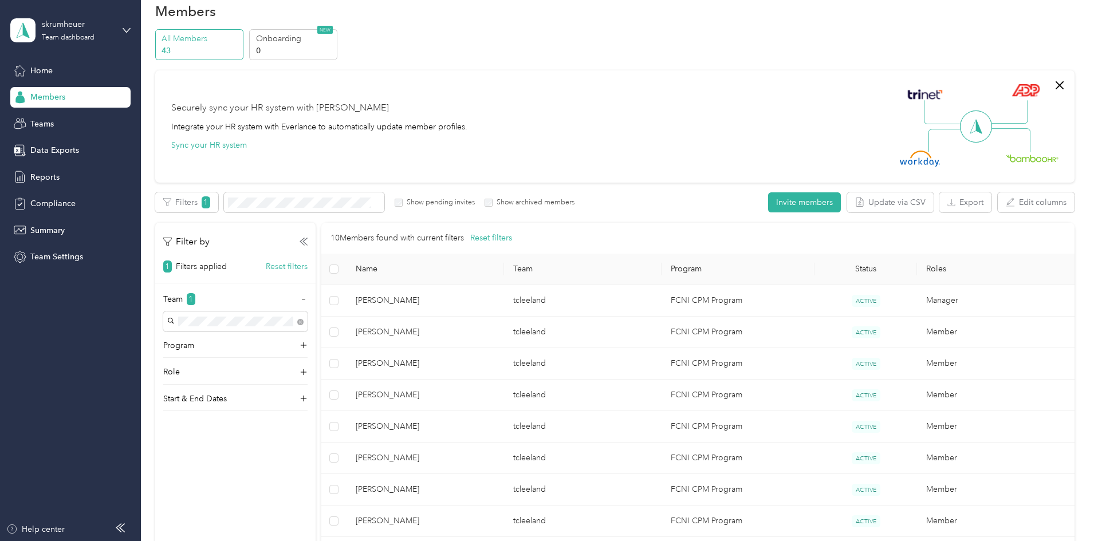
scroll to position [1, 0]
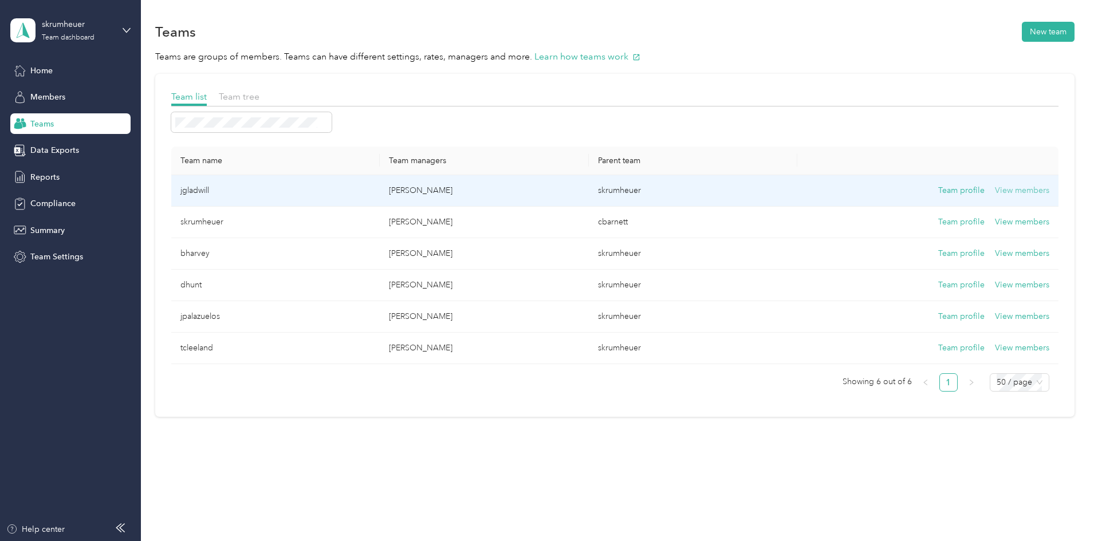
click at [995, 188] on button "View members" at bounding box center [1022, 190] width 54 height 13
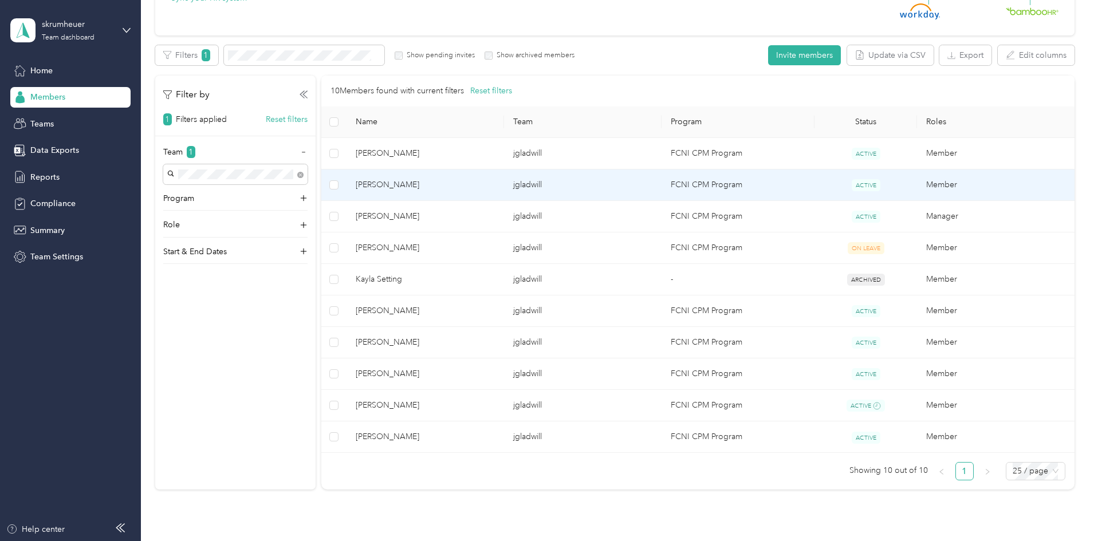
scroll to position [172, 0]
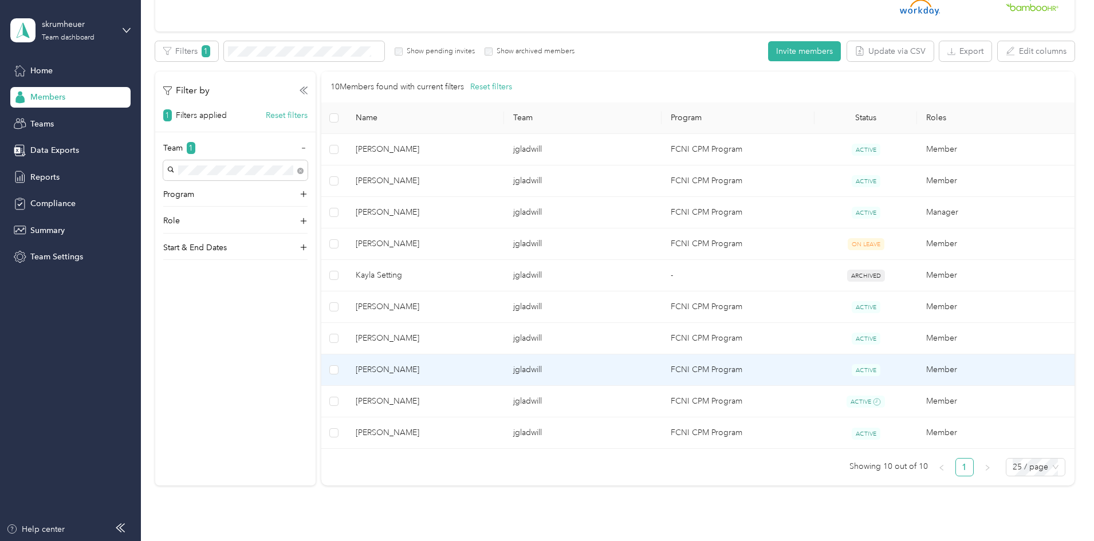
click at [459, 370] on span "[PERSON_NAME]" at bounding box center [425, 370] width 139 height 13
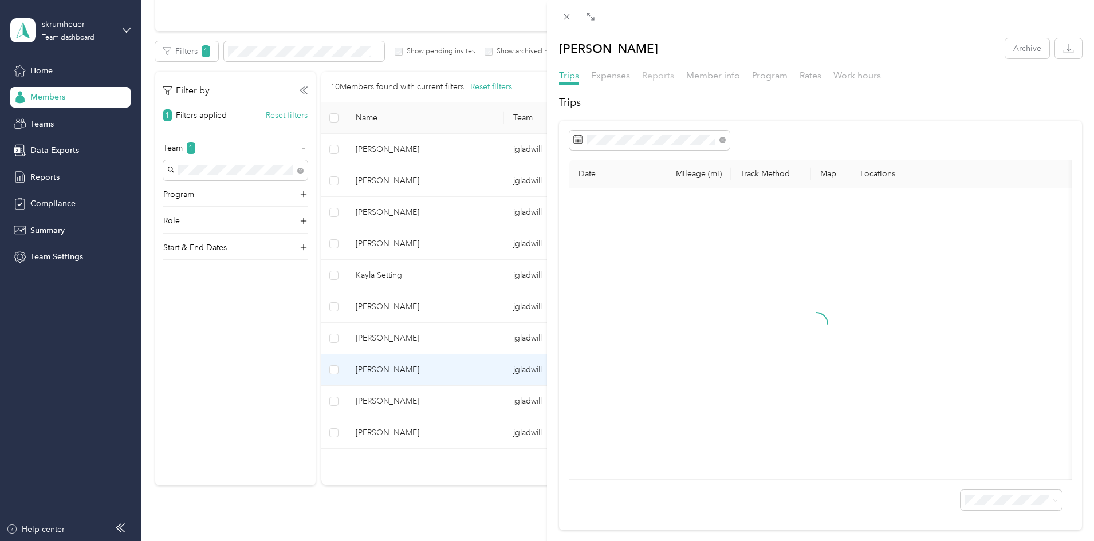
click at [651, 78] on span "Reports" at bounding box center [658, 75] width 32 height 11
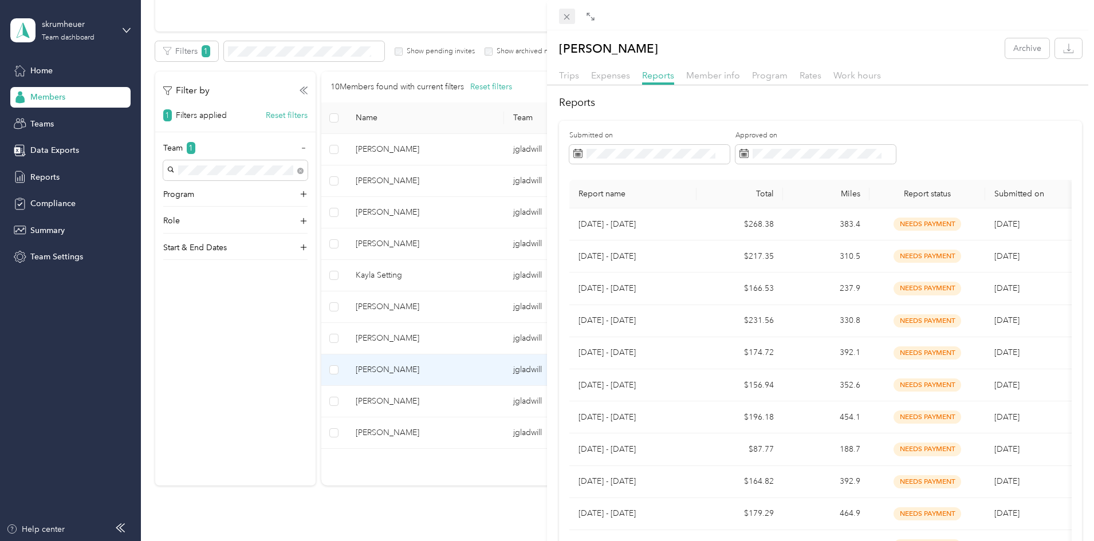
click at [567, 13] on icon at bounding box center [567, 17] width 10 height 10
